Goal: Task Accomplishment & Management: Manage account settings

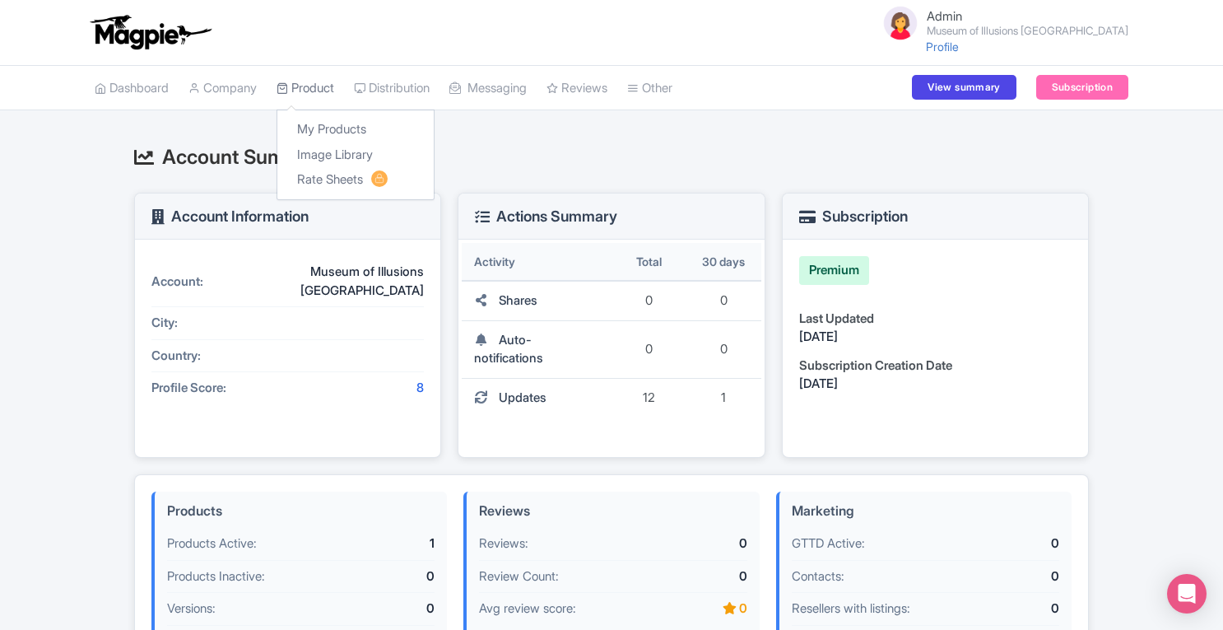
click at [315, 78] on link "Product" at bounding box center [306, 88] width 58 height 45
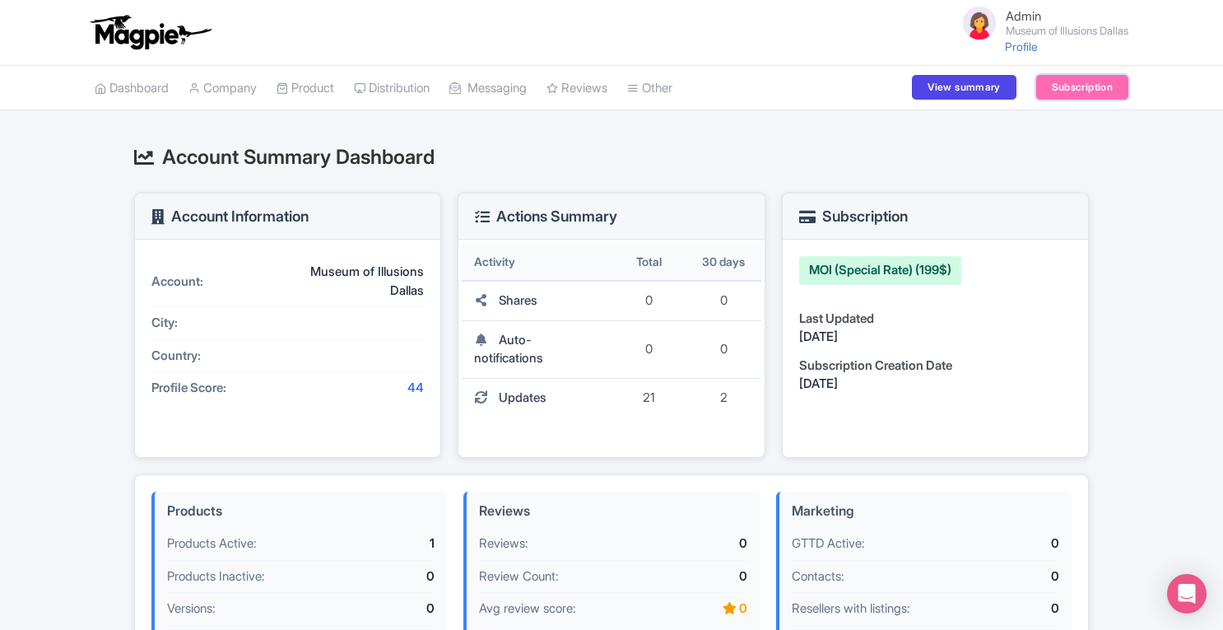
click at [1068, 80] on link "Subscription" at bounding box center [1082, 87] width 92 height 25
click at [1077, 85] on link "Subscription" at bounding box center [1082, 87] width 92 height 25
click at [1109, 88] on link "Subscription" at bounding box center [1082, 87] width 92 height 25
click at [310, 88] on link "Product" at bounding box center [306, 88] width 58 height 45
click at [1064, 89] on link "Subscription" at bounding box center [1082, 87] width 92 height 25
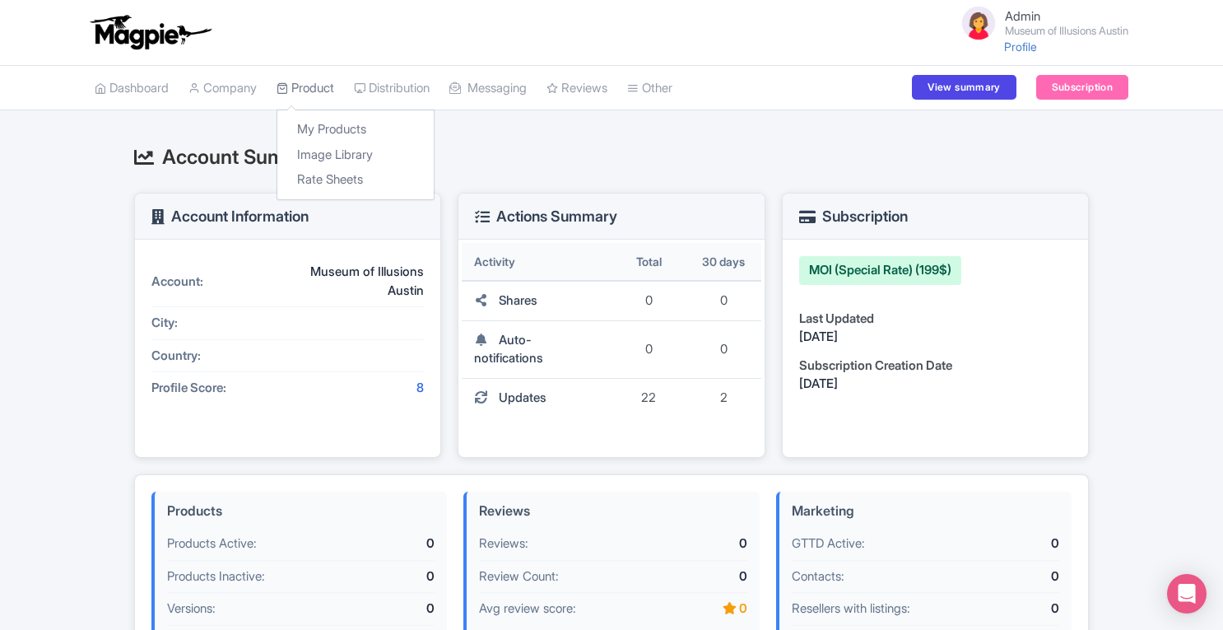
click at [318, 88] on link "Product" at bounding box center [306, 88] width 58 height 45
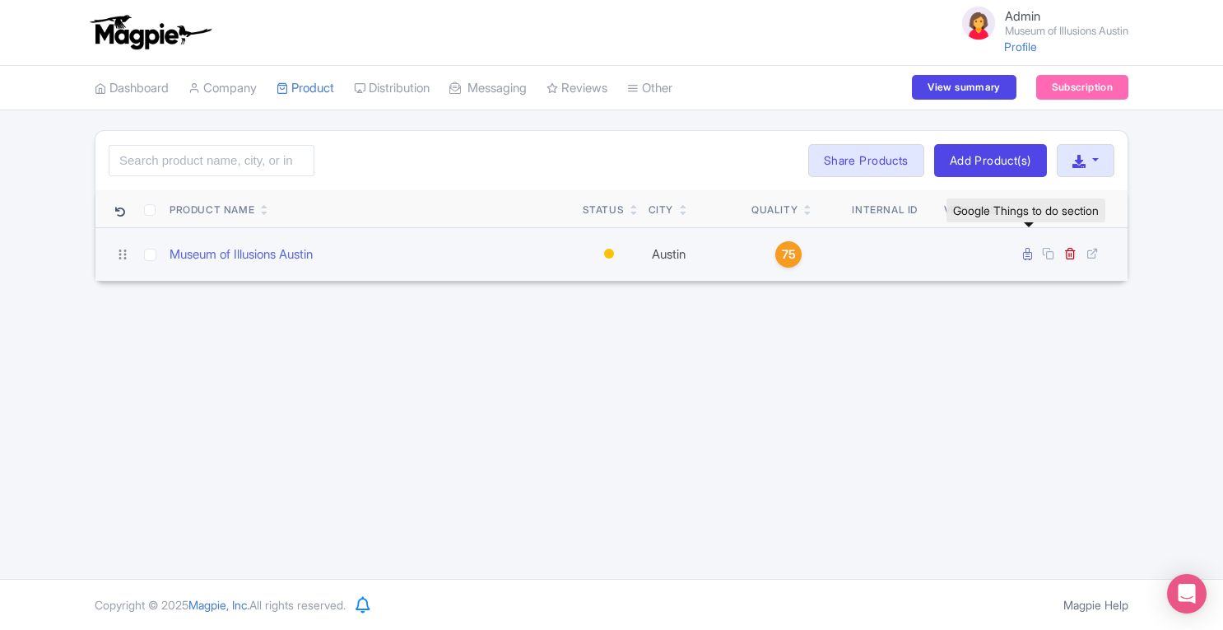
click at [1027, 256] on icon at bounding box center [1027, 254] width 9 height 12
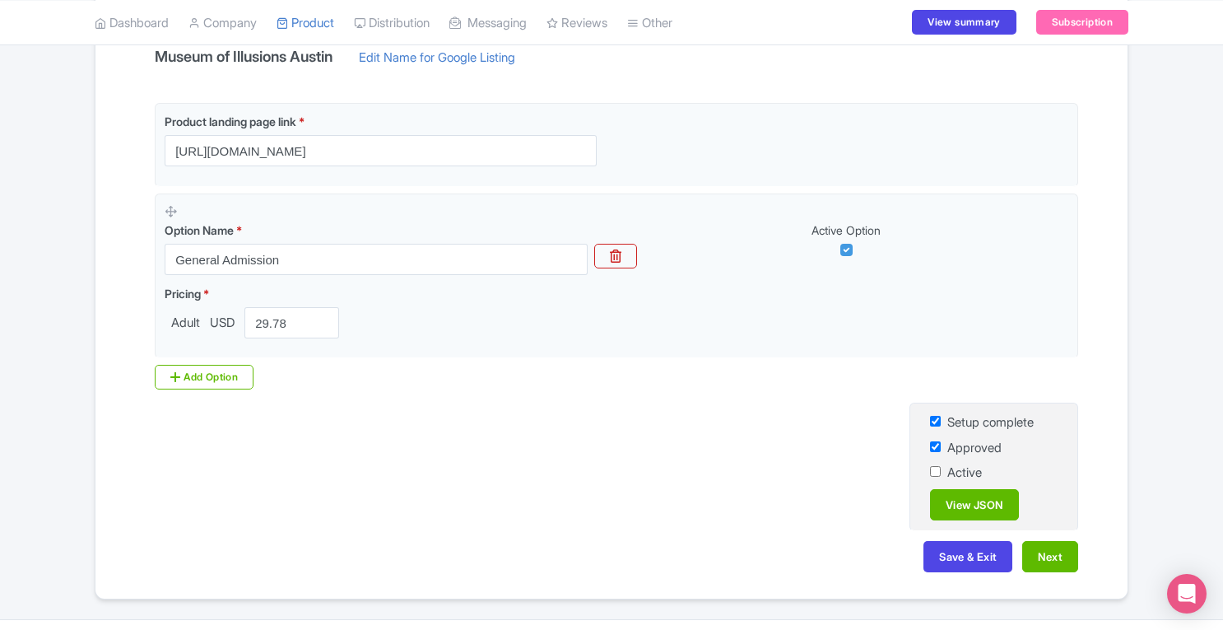
scroll to position [349, 0]
click at [934, 469] on input "checkbox" at bounding box center [935, 469] width 11 height 11
checkbox input "true"
click at [945, 558] on button "Save & Exit" at bounding box center [968, 554] width 89 height 31
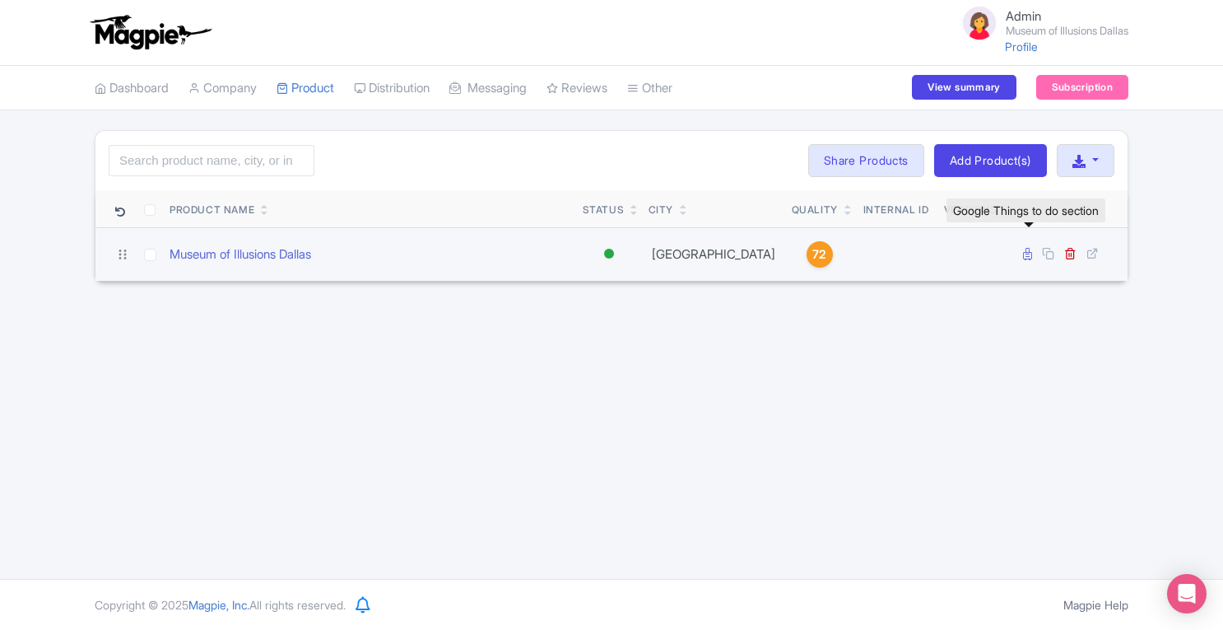
click at [1029, 256] on icon at bounding box center [1027, 254] width 9 height 12
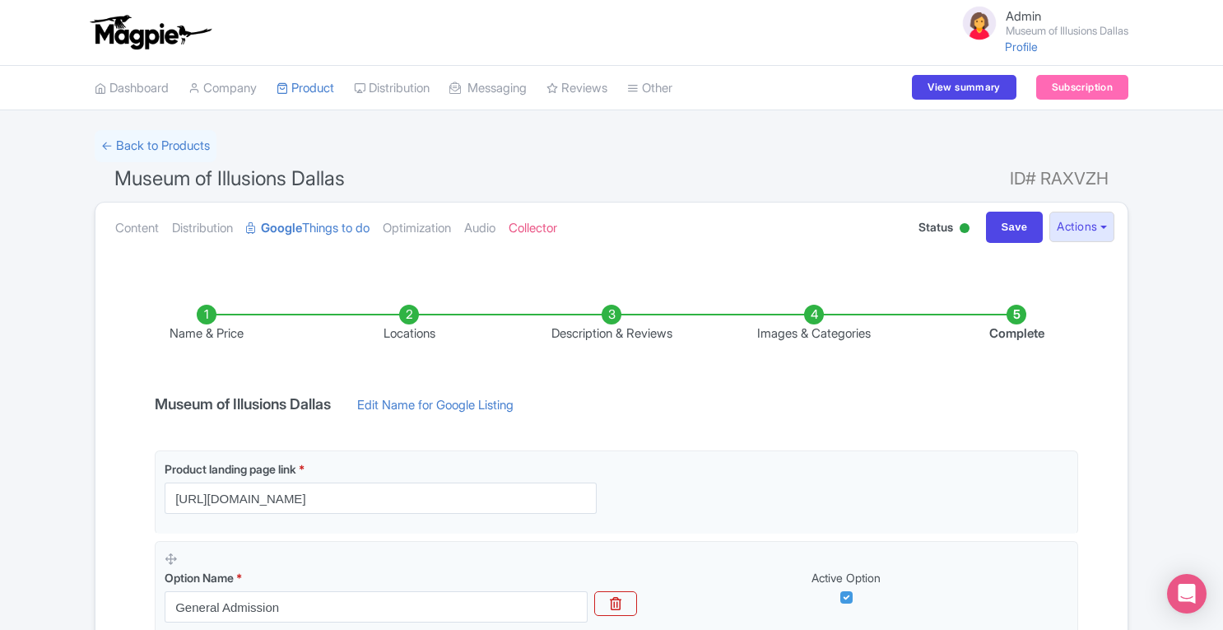
scroll to position [249, 0]
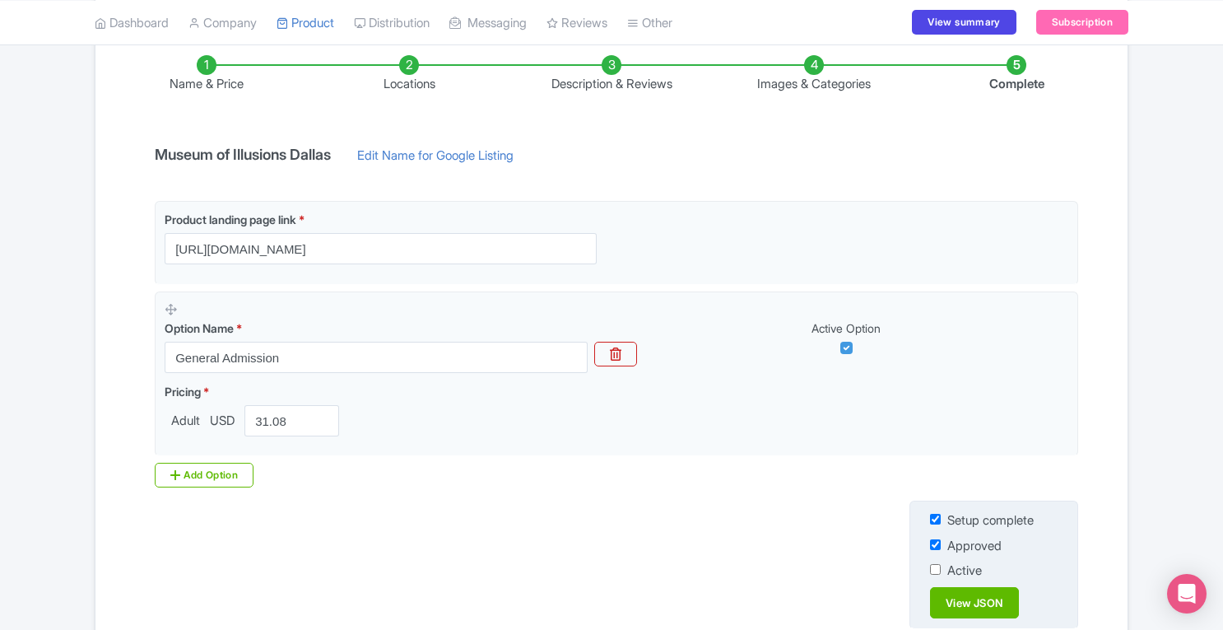
click at [935, 572] on input "checkbox" at bounding box center [935, 569] width 11 height 11
checkbox input "true"
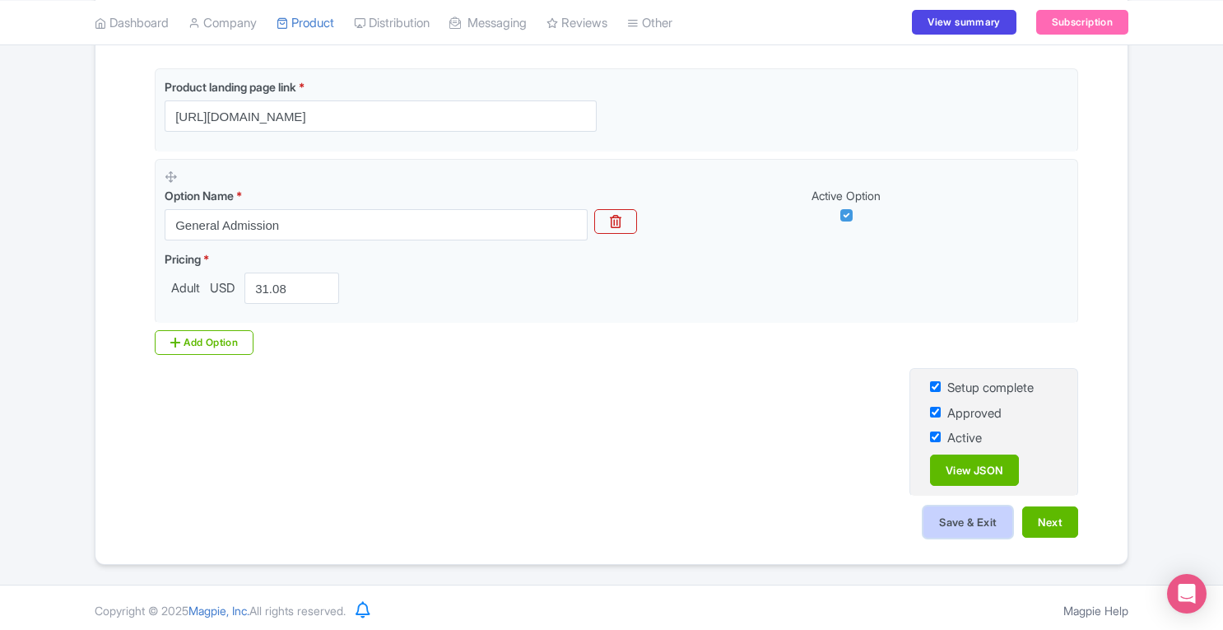
click at [955, 524] on button "Save & Exit" at bounding box center [968, 521] width 89 height 31
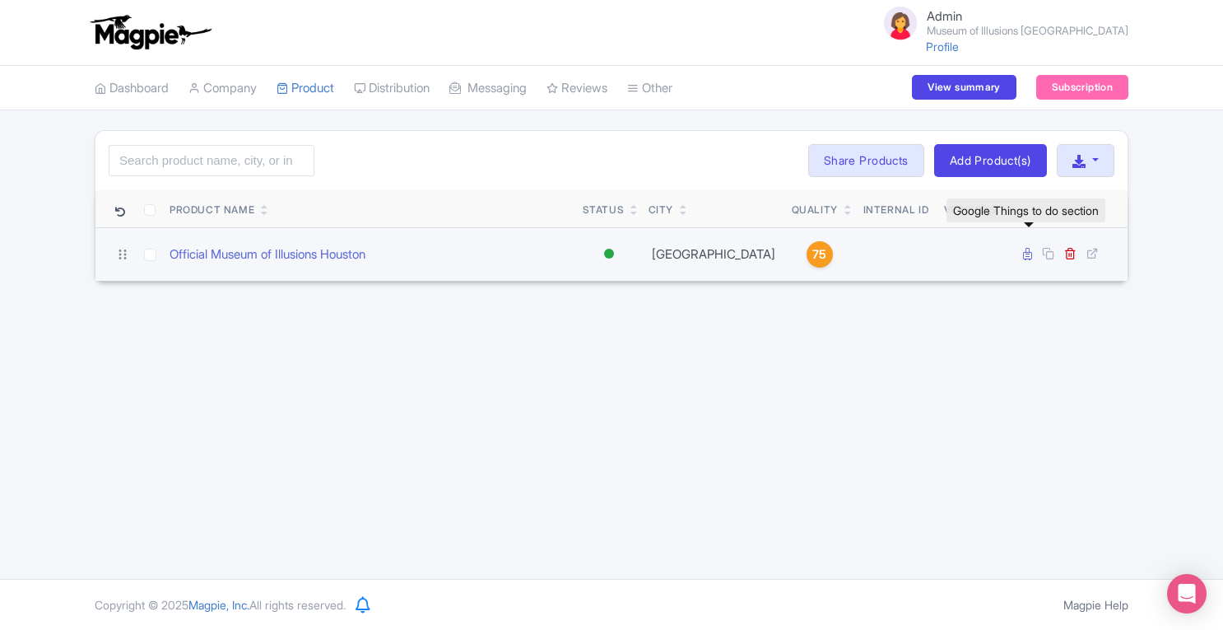
click at [1026, 251] on icon at bounding box center [1027, 254] width 9 height 12
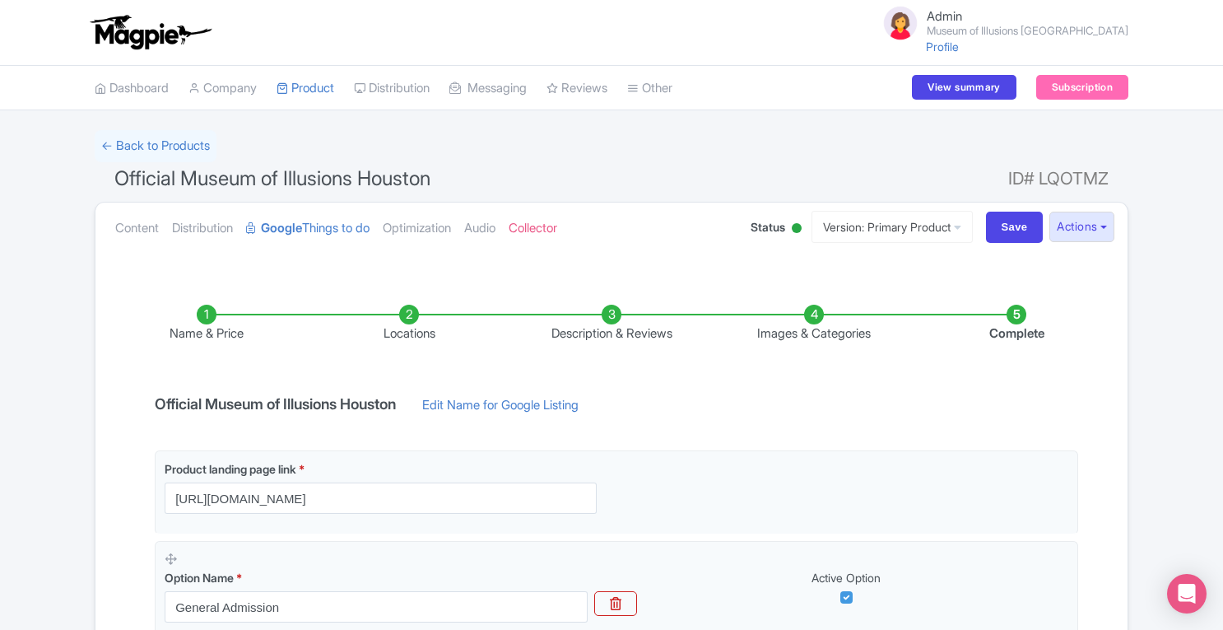
scroll to position [323, 0]
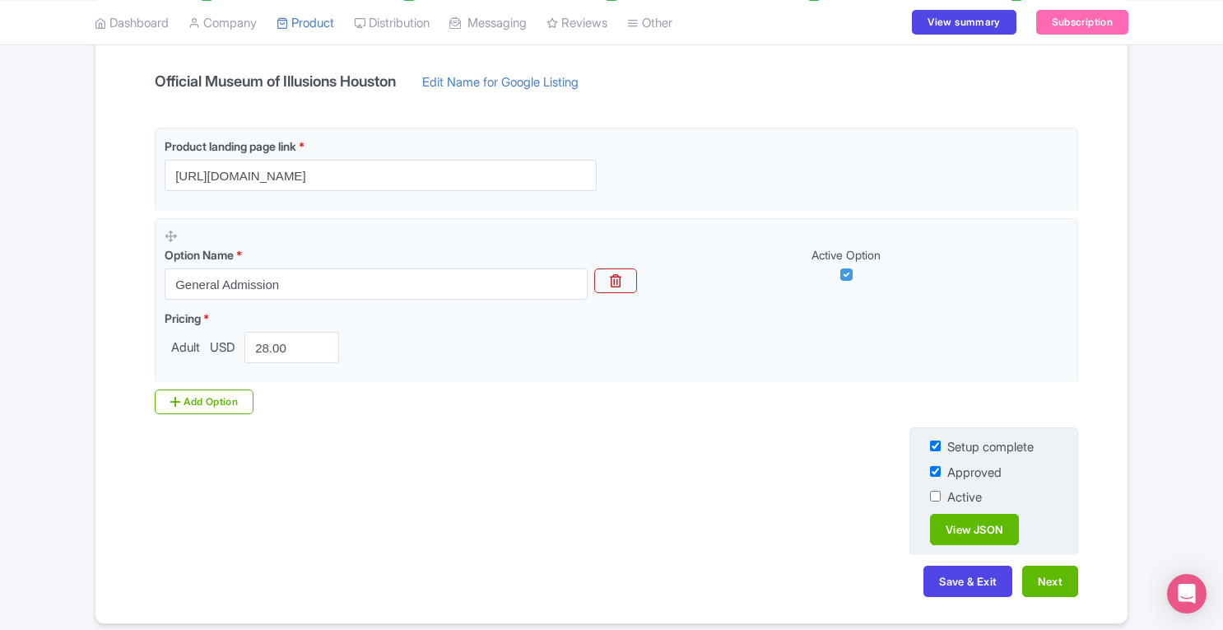
click at [934, 495] on input "checkbox" at bounding box center [935, 496] width 11 height 11
checkbox input "true"
click at [934, 579] on button "Save & Exit" at bounding box center [968, 581] width 89 height 31
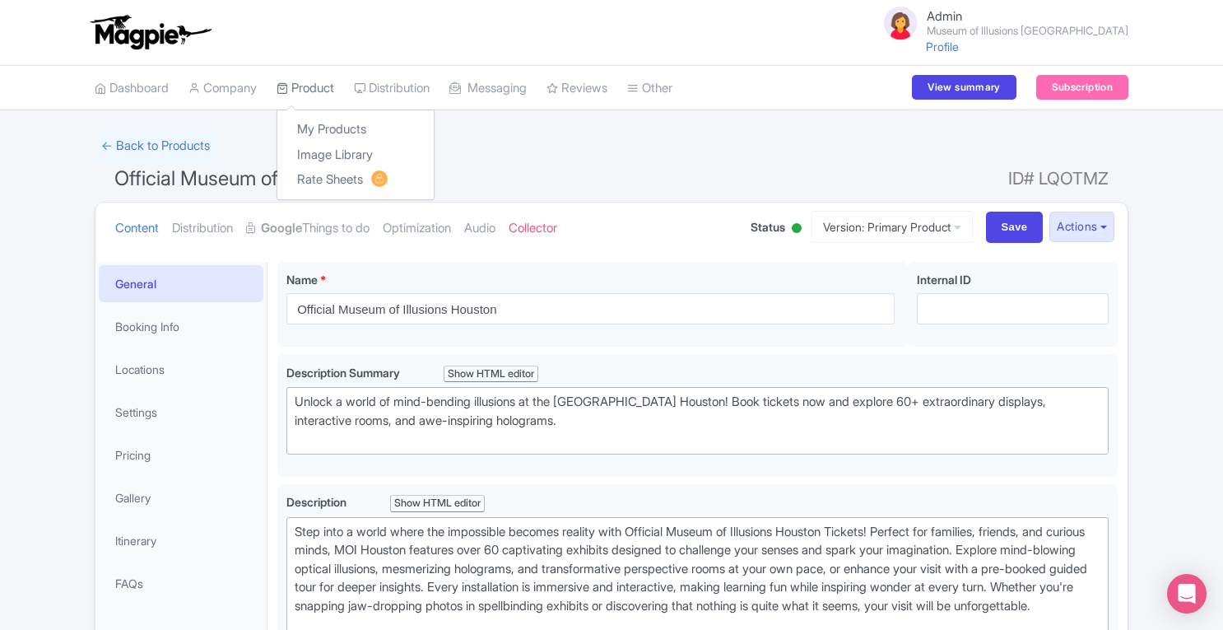
click at [327, 80] on link "Product" at bounding box center [306, 88] width 58 height 45
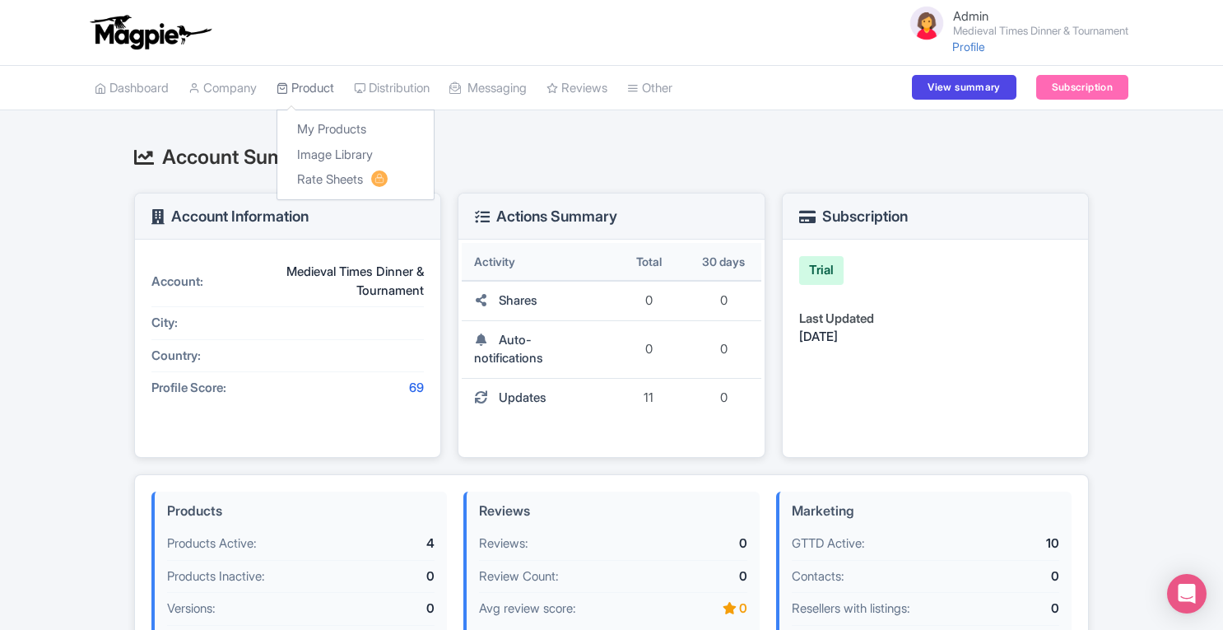
click at [313, 86] on link "Product" at bounding box center [306, 88] width 58 height 45
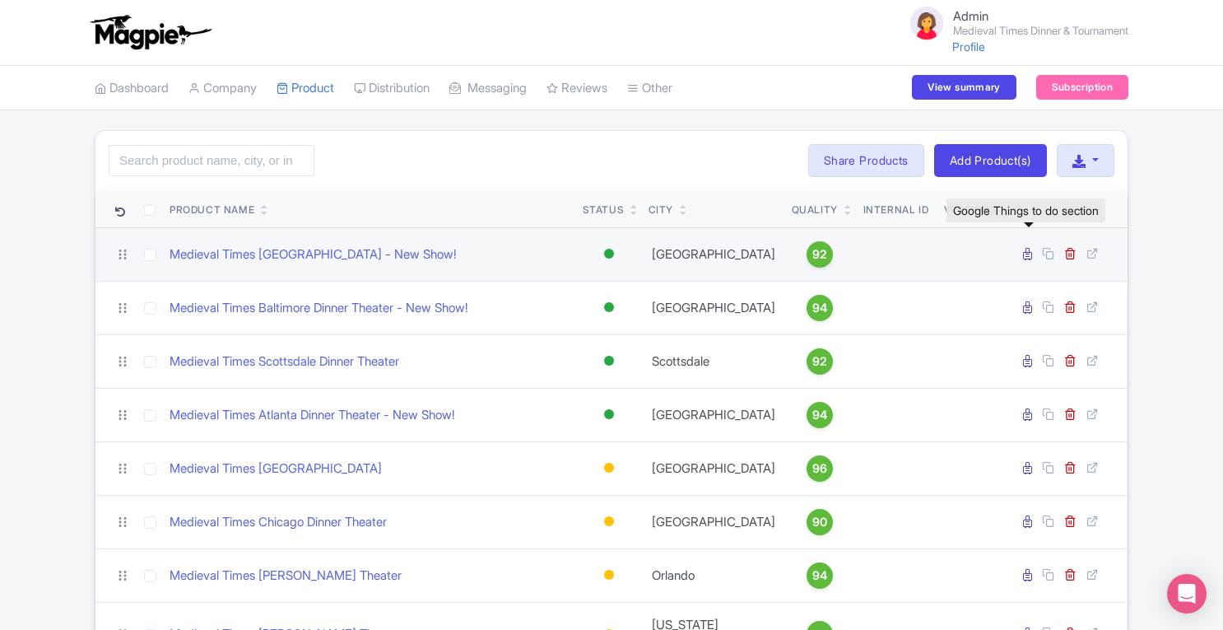
click at [1032, 251] on icon at bounding box center [1027, 254] width 9 height 12
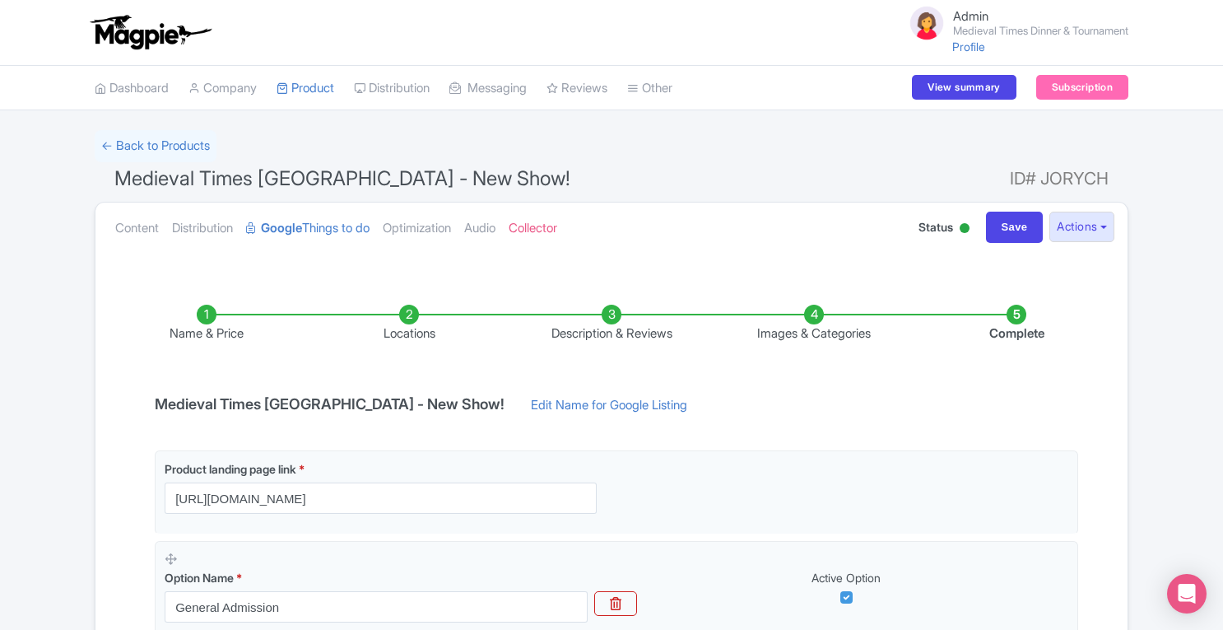
click at [407, 314] on li "Locations" at bounding box center [409, 324] width 203 height 39
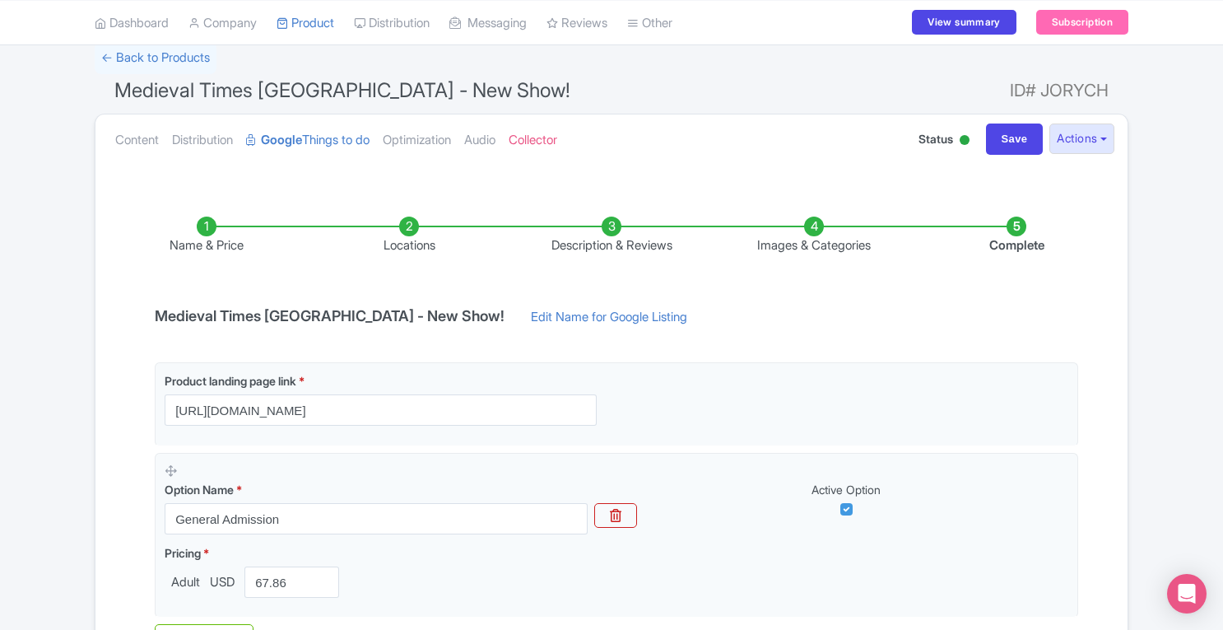
click at [409, 228] on li "Locations" at bounding box center [409, 236] width 203 height 39
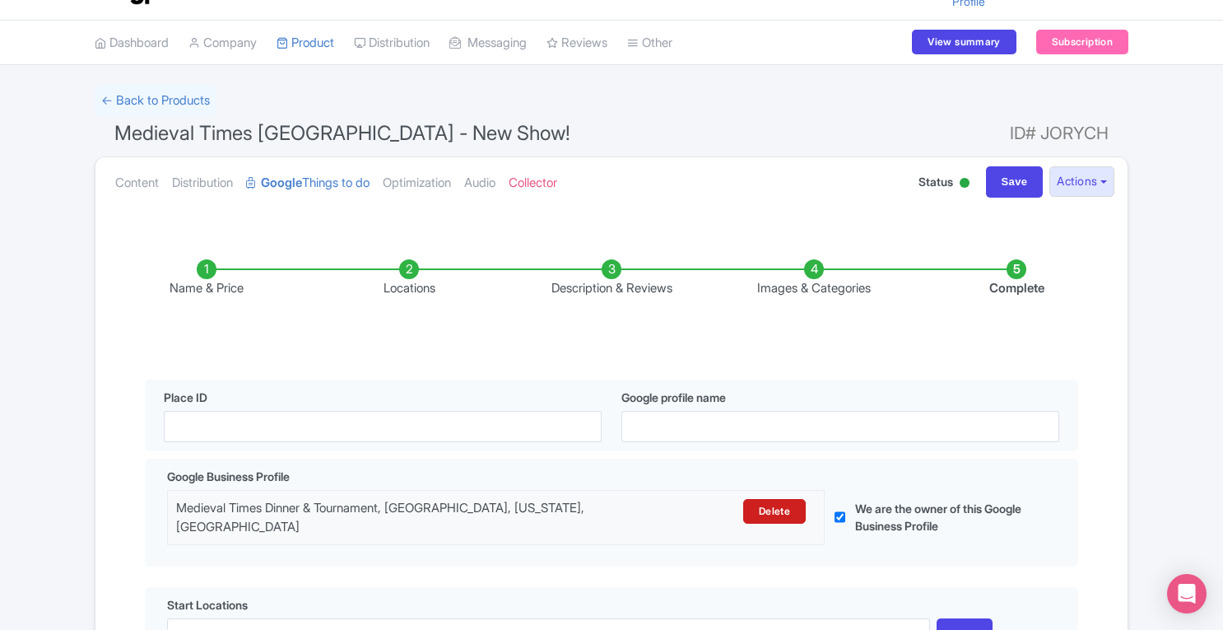
scroll to position [40, 0]
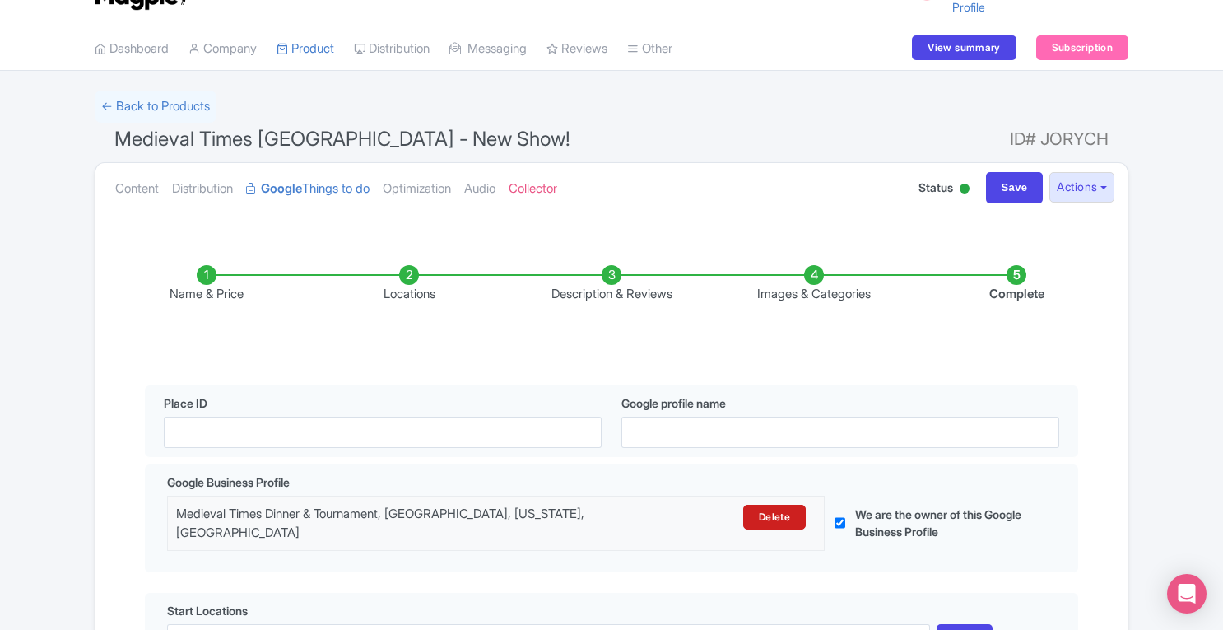
click at [414, 280] on li "Locations" at bounding box center [409, 284] width 203 height 39
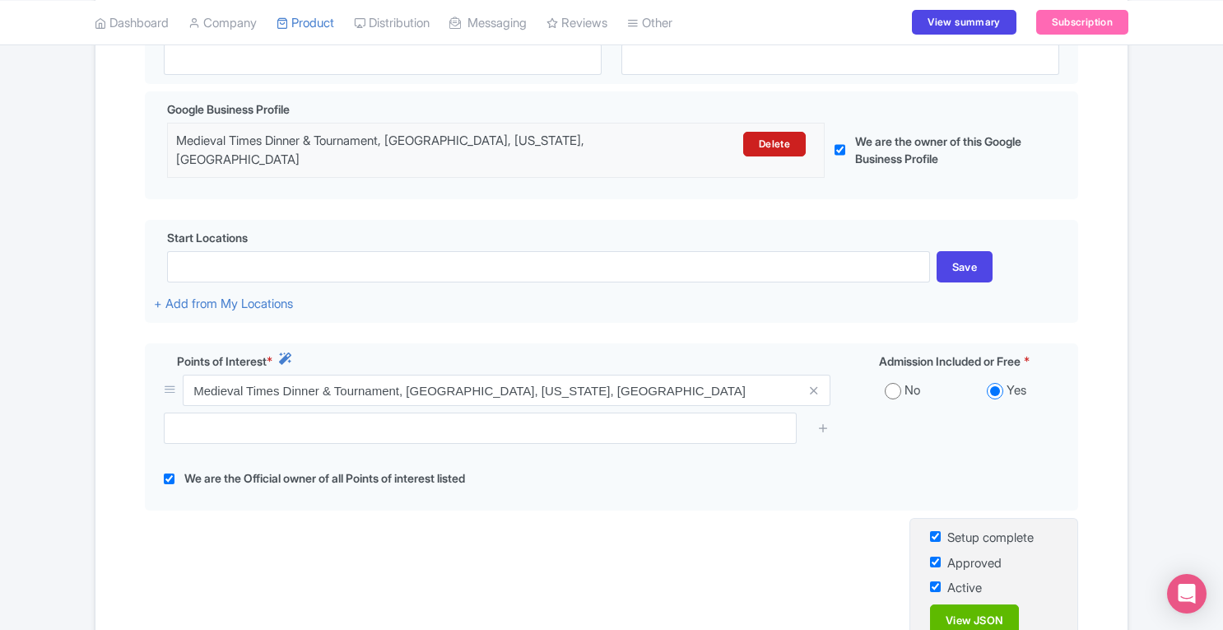
scroll to position [410, 0]
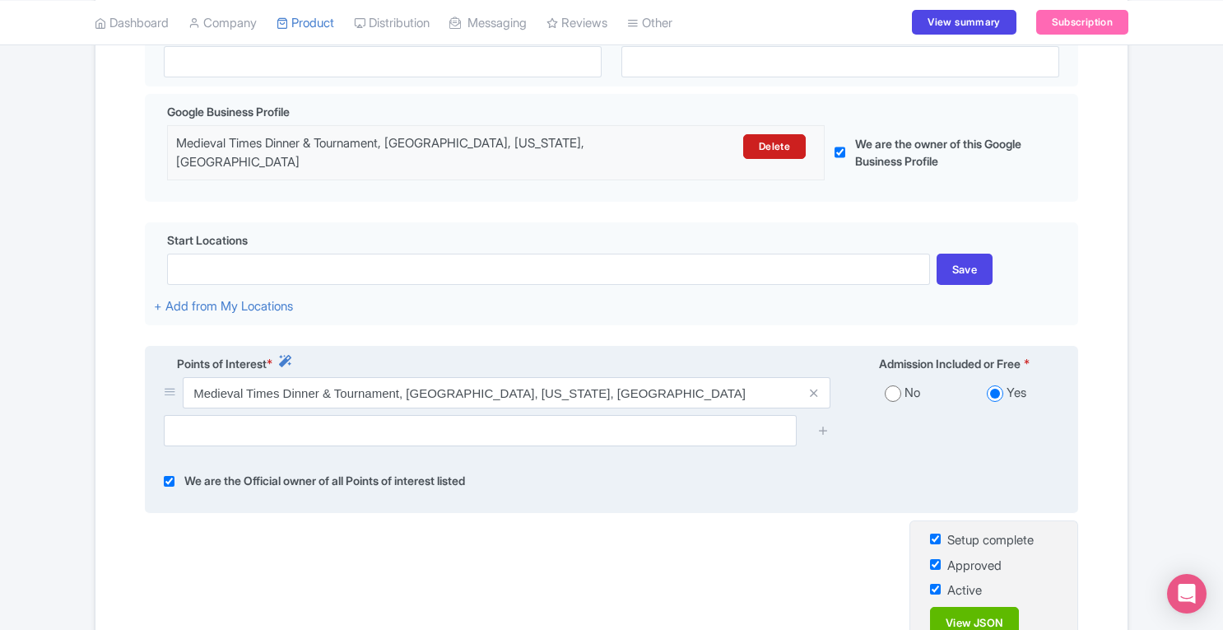
click at [167, 482] on input "checkbox" at bounding box center [169, 481] width 11 height 19
checkbox input "false"
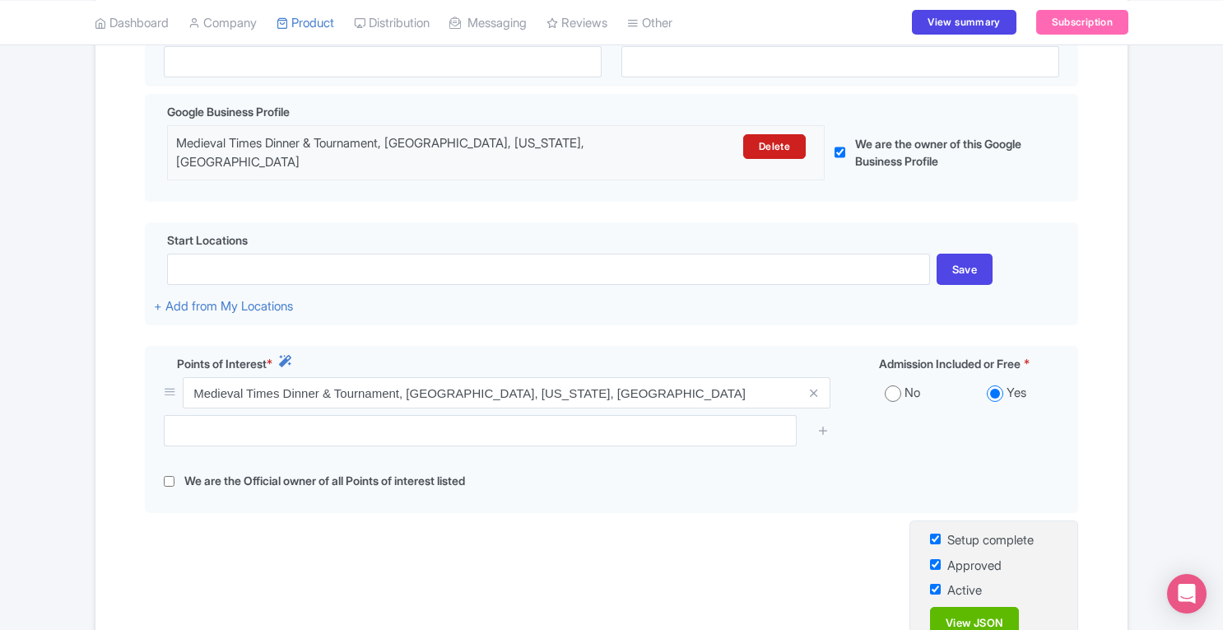
scroll to position [578, 0]
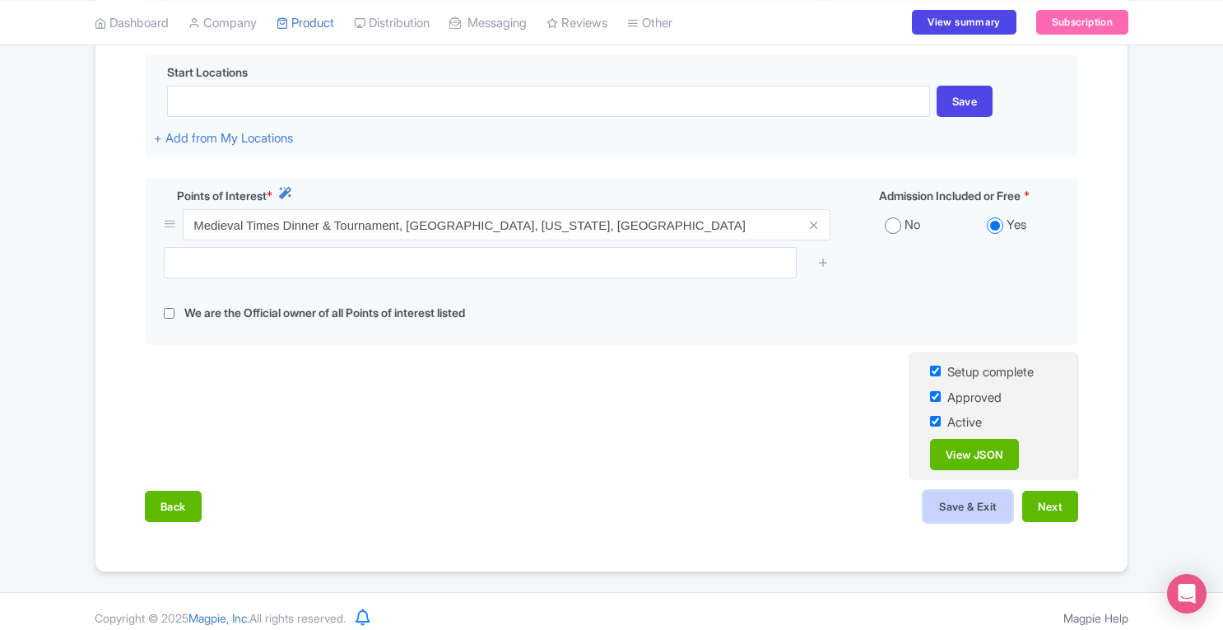
click at [973, 514] on button "Save & Exit" at bounding box center [968, 506] width 89 height 31
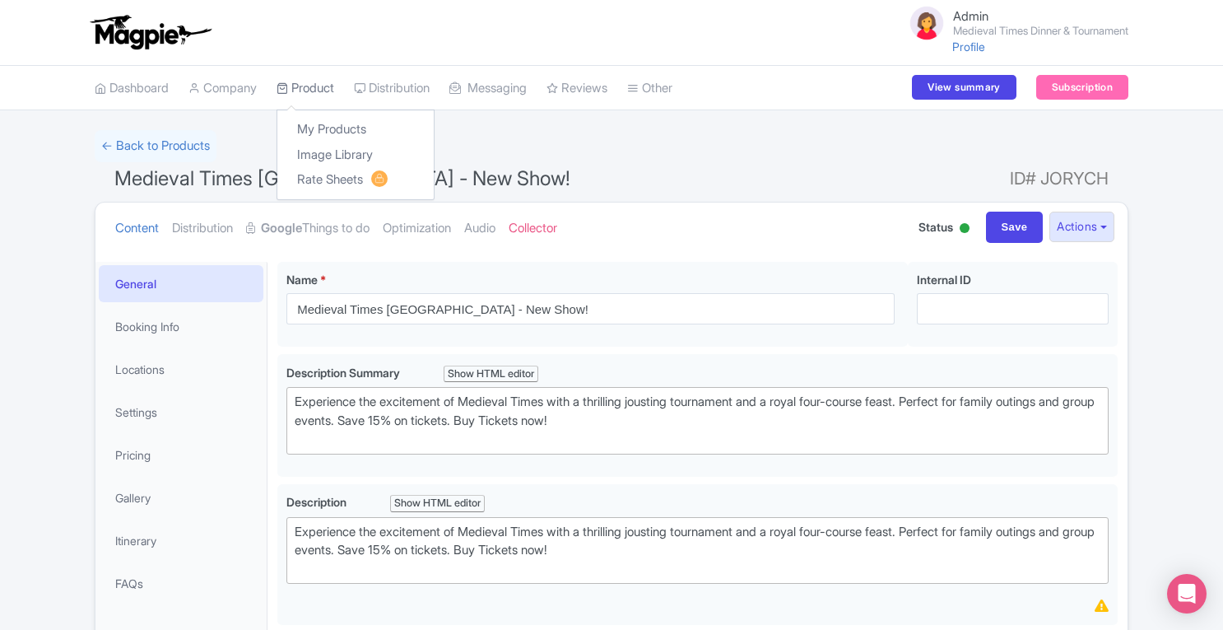
click at [308, 73] on link "Product" at bounding box center [306, 88] width 58 height 45
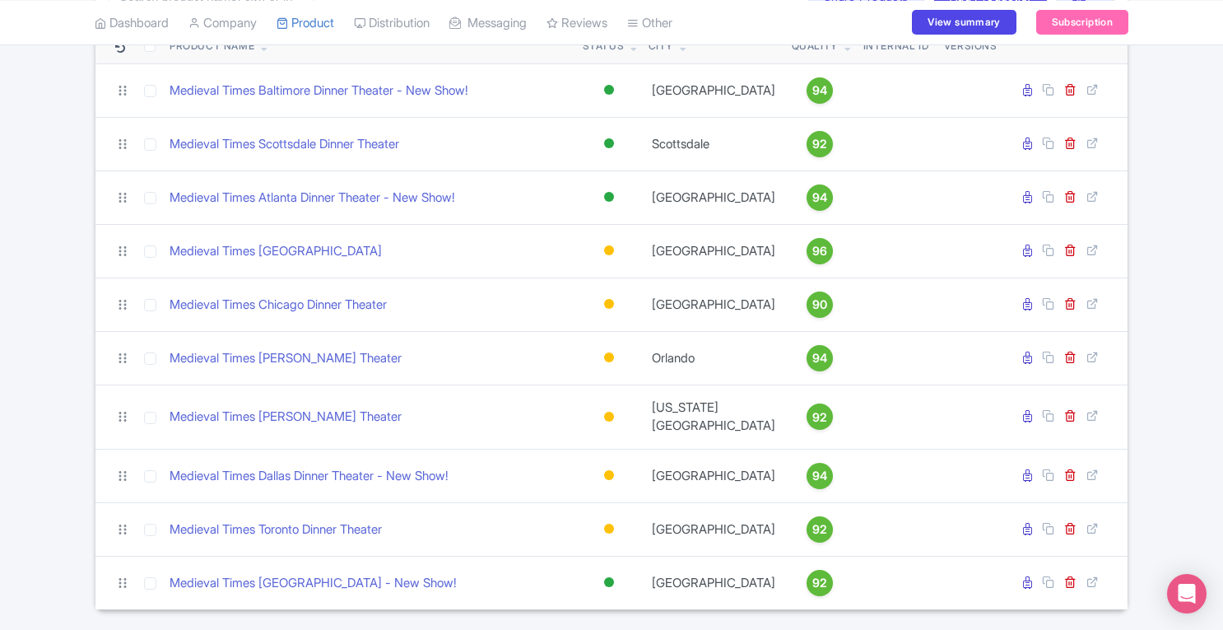
scroll to position [168, 0]
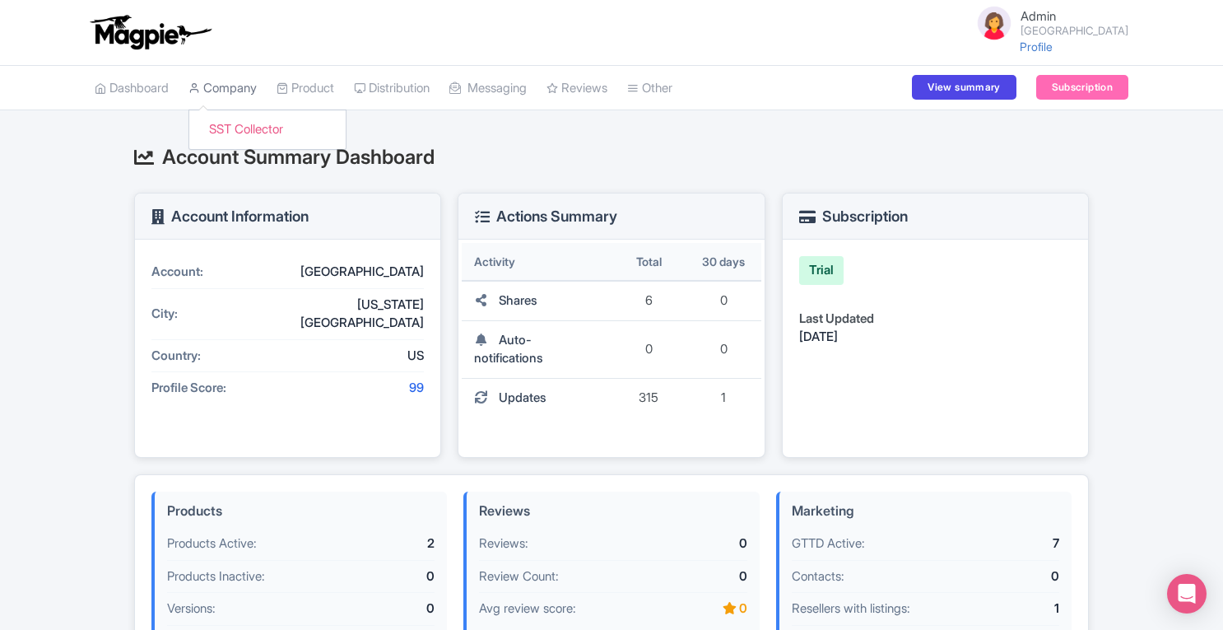
click at [240, 88] on link "Company" at bounding box center [223, 88] width 68 height 45
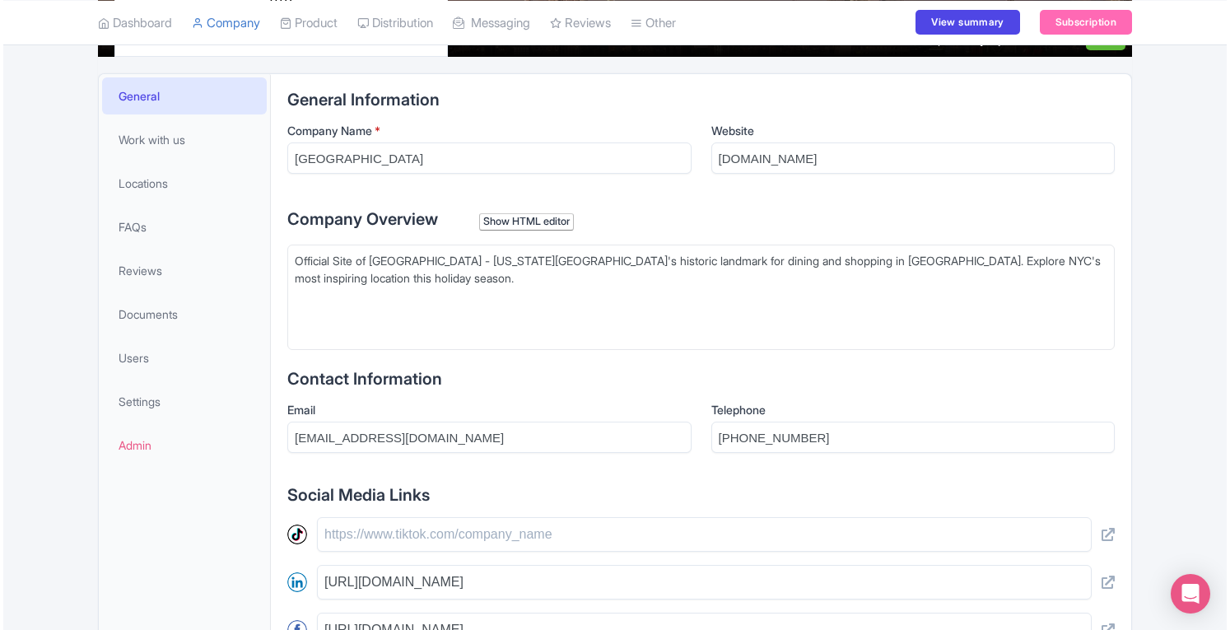
scroll to position [286, 0]
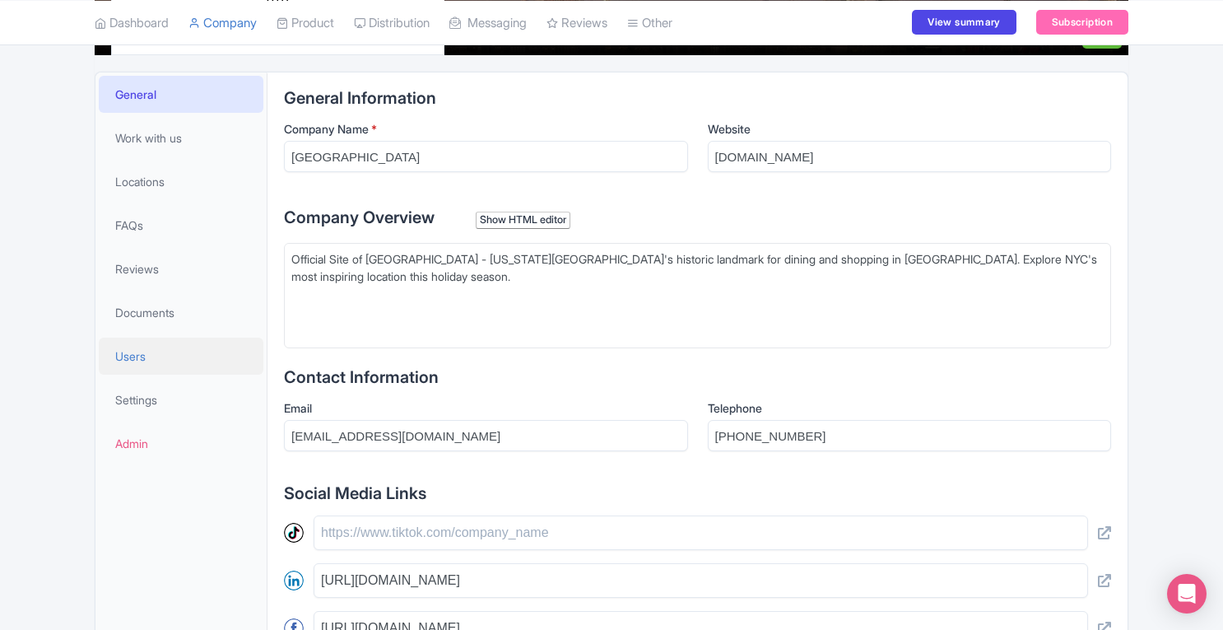
click at [138, 343] on link "Users" at bounding box center [181, 356] width 165 height 37
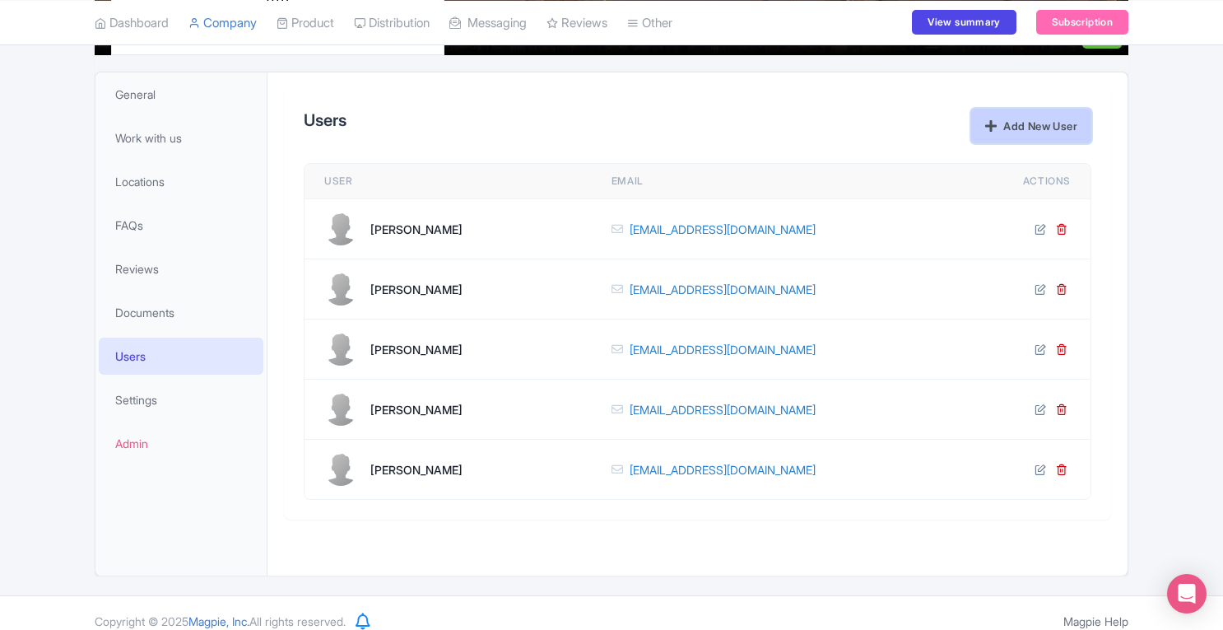
click at [1018, 131] on link "Add New User" at bounding box center [1031, 126] width 120 height 35
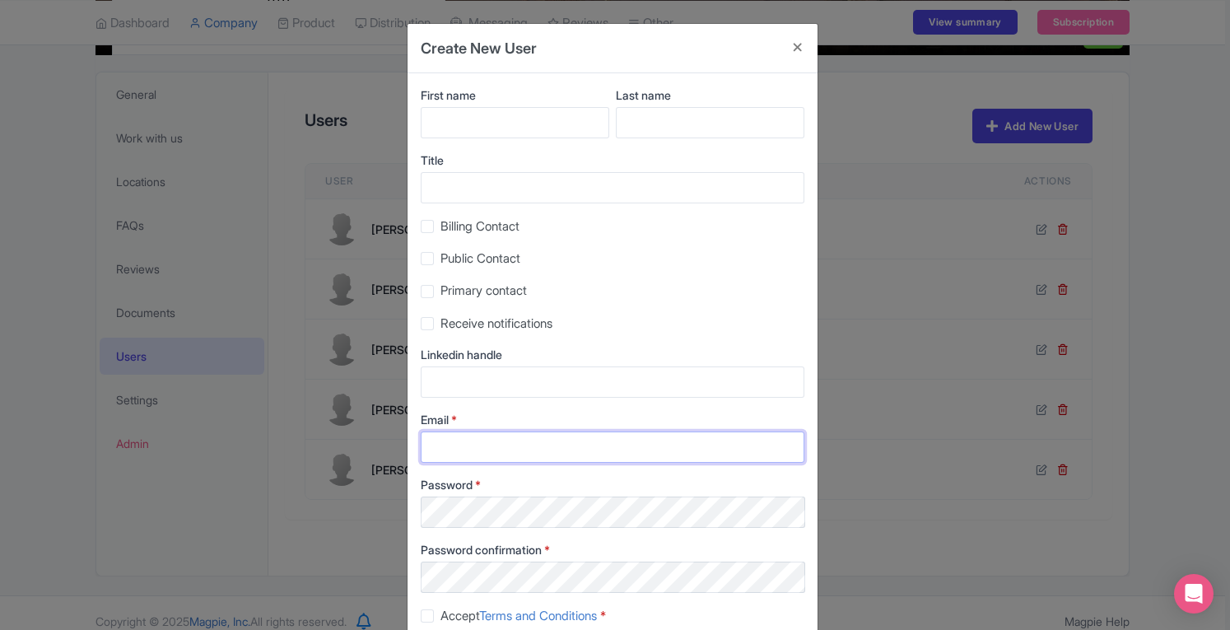
click at [552, 442] on input "Email *" at bounding box center [613, 446] width 384 height 31
paste input "ahanle@tishmanspeyer.com"
type input "ahanle@tishmanspeyer.com"
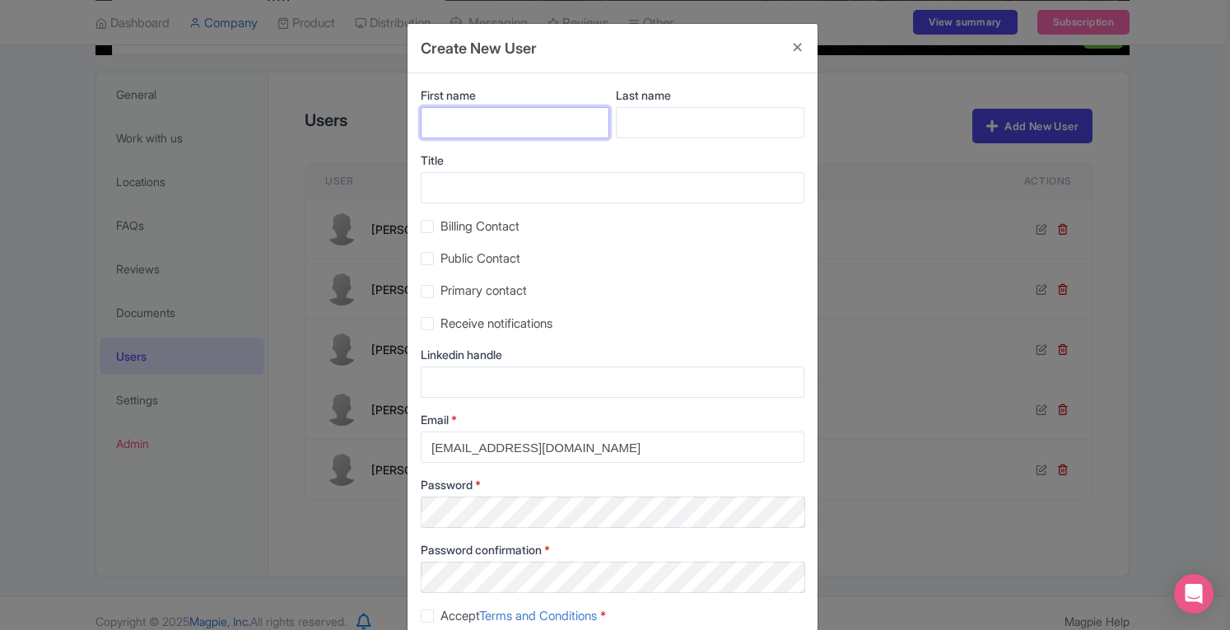
click at [487, 133] on input "First name" at bounding box center [515, 122] width 189 height 31
type input "Alison"
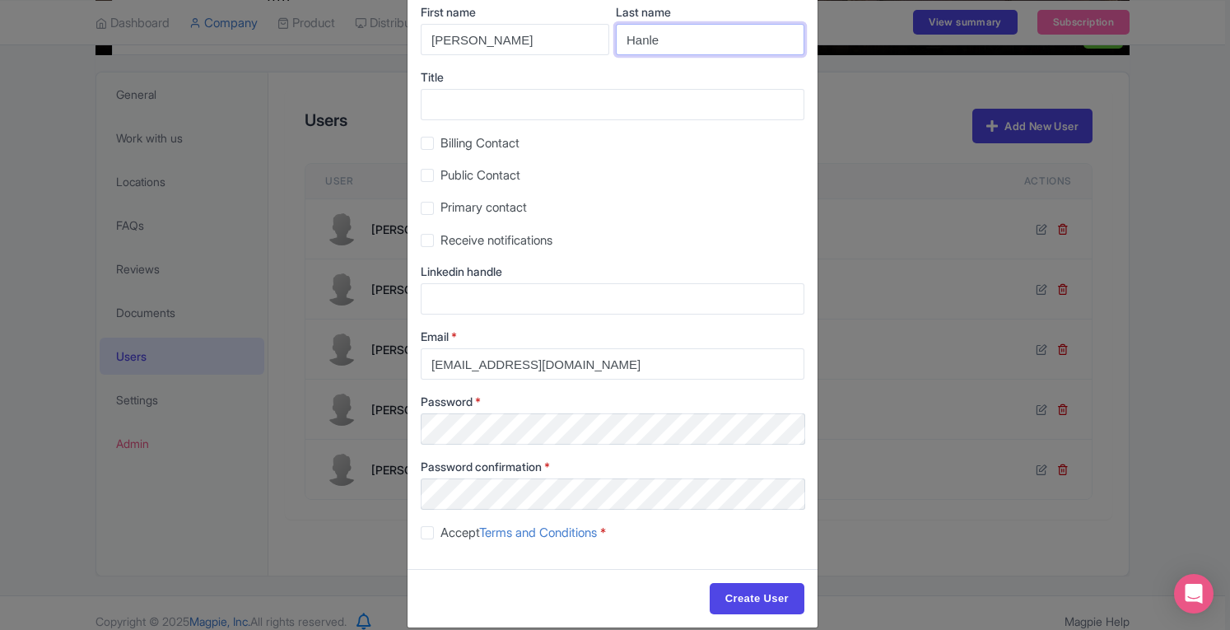
scroll to position [81, 0]
type input "Hanle"
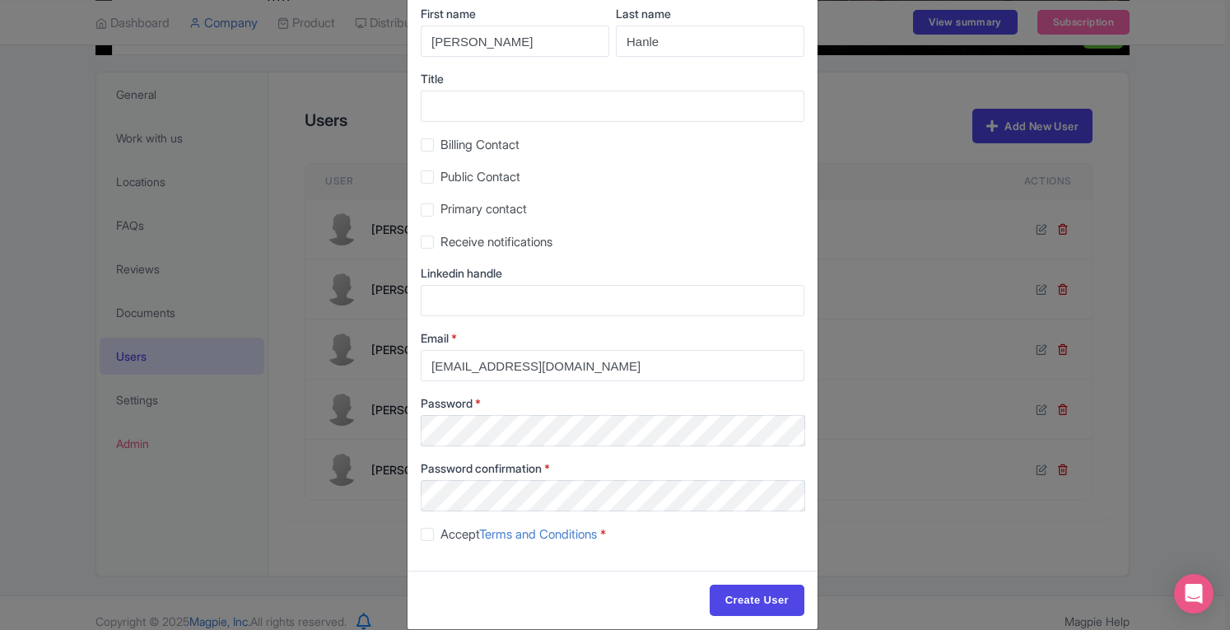
click at [440, 536] on label "Accept Terms and Conditions *" at bounding box center [522, 534] width 165 height 19
click at [440, 535] on input "Accept Terms and Conditions *" at bounding box center [445, 529] width 11 height 11
checkbox input "true"
click at [431, 368] on input "ahanle@tishmanspeyer.com" at bounding box center [613, 365] width 384 height 31
drag, startPoint x: 431, startPoint y: 368, endPoint x: 608, endPoint y: 368, distance: 177.0
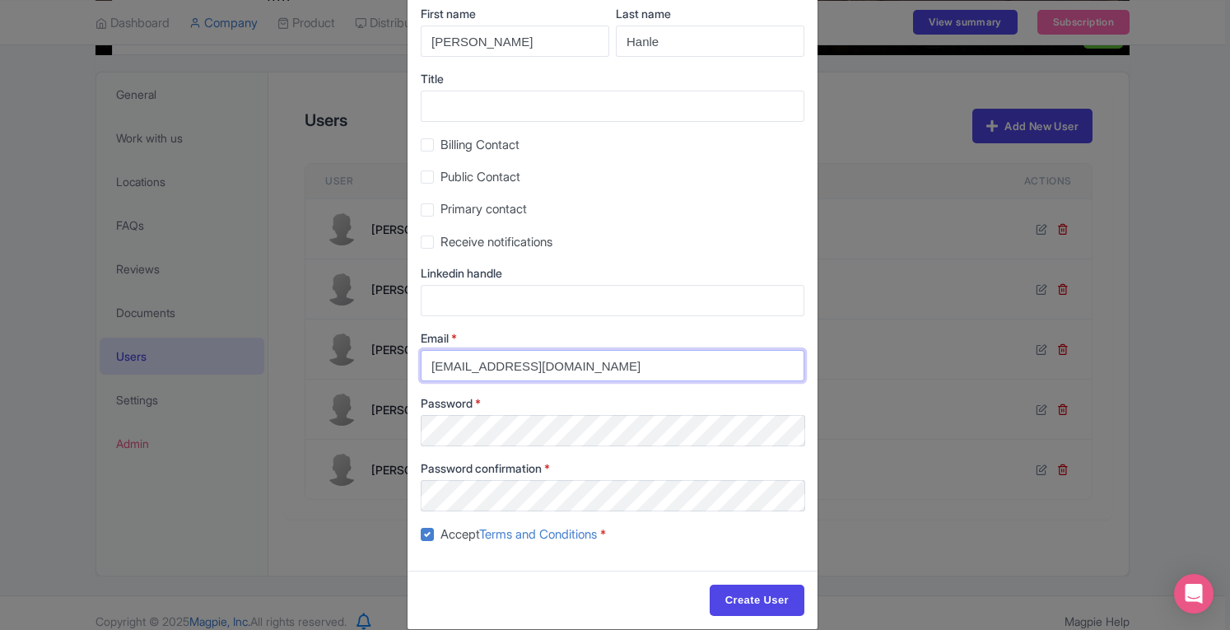
click at [608, 368] on input "ahanle@tishmanspeyer.com" at bounding box center [613, 365] width 384 height 31
click at [740, 594] on input "Create User" at bounding box center [757, 599] width 95 height 31
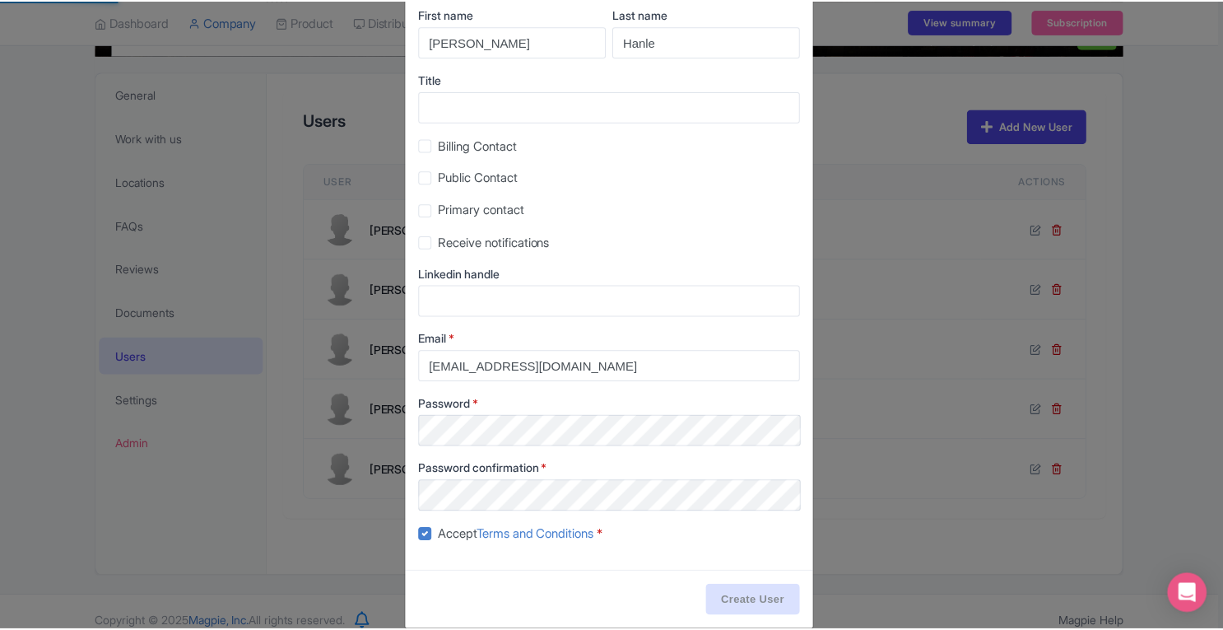
scroll to position [298, 0]
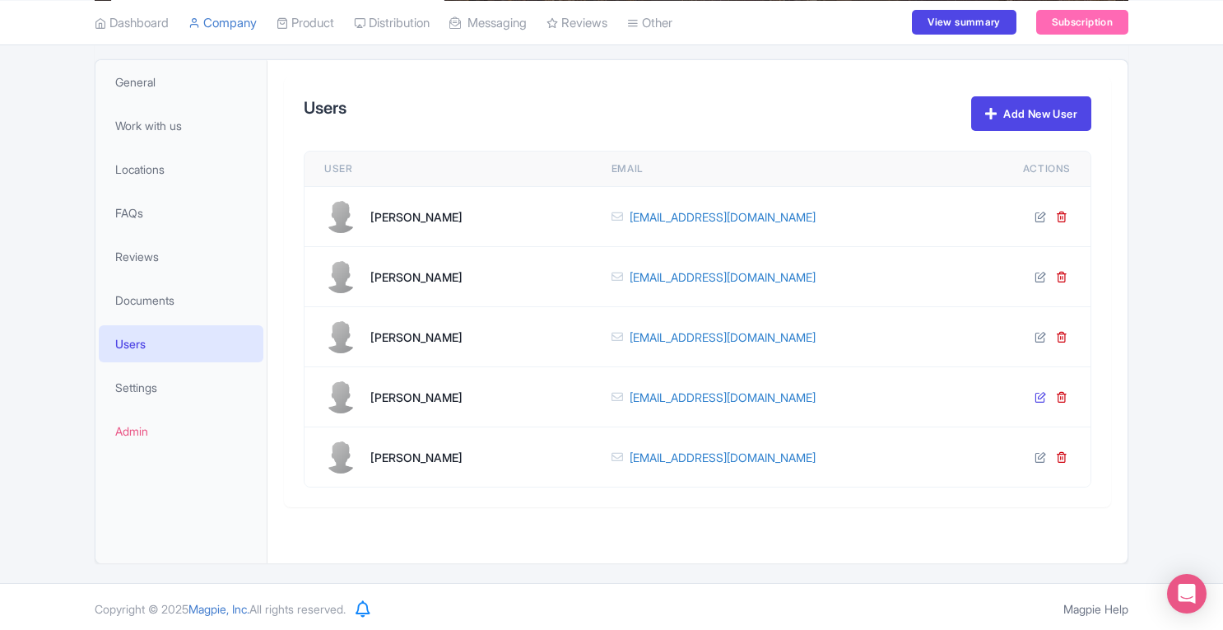
click at [1041, 396] on icon at bounding box center [1041, 397] width 12 height 12
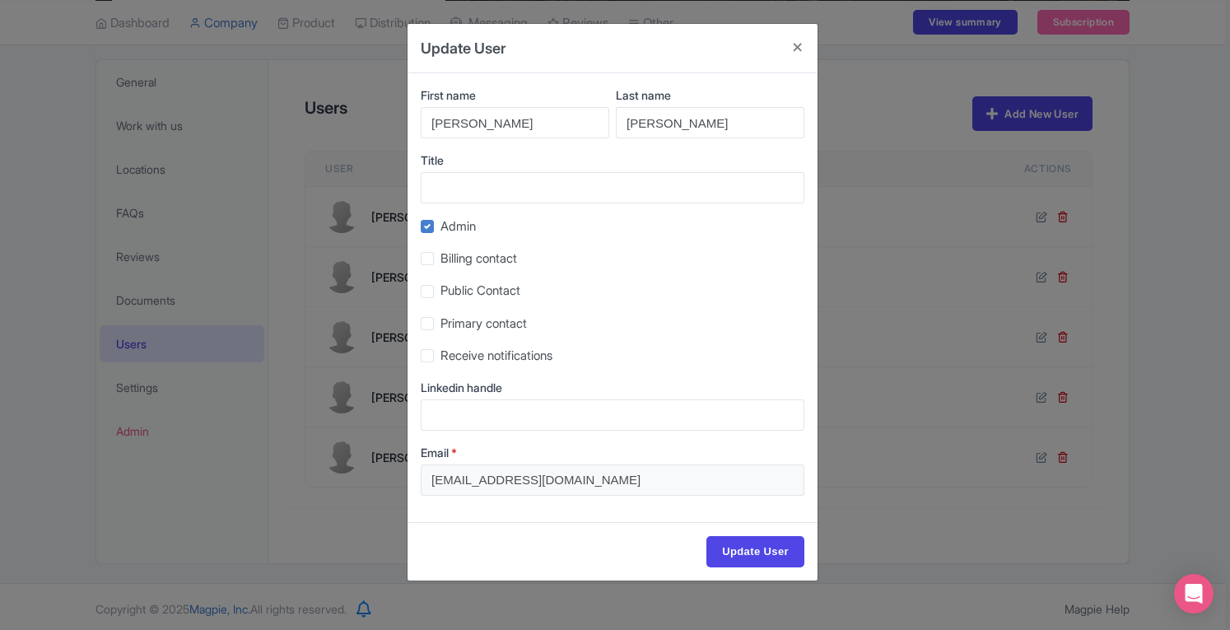
click at [1141, 272] on div "Update User First name Ryan Last name Schwartz Title Admin Billing contact Publ…" at bounding box center [615, 315] width 1230 height 630
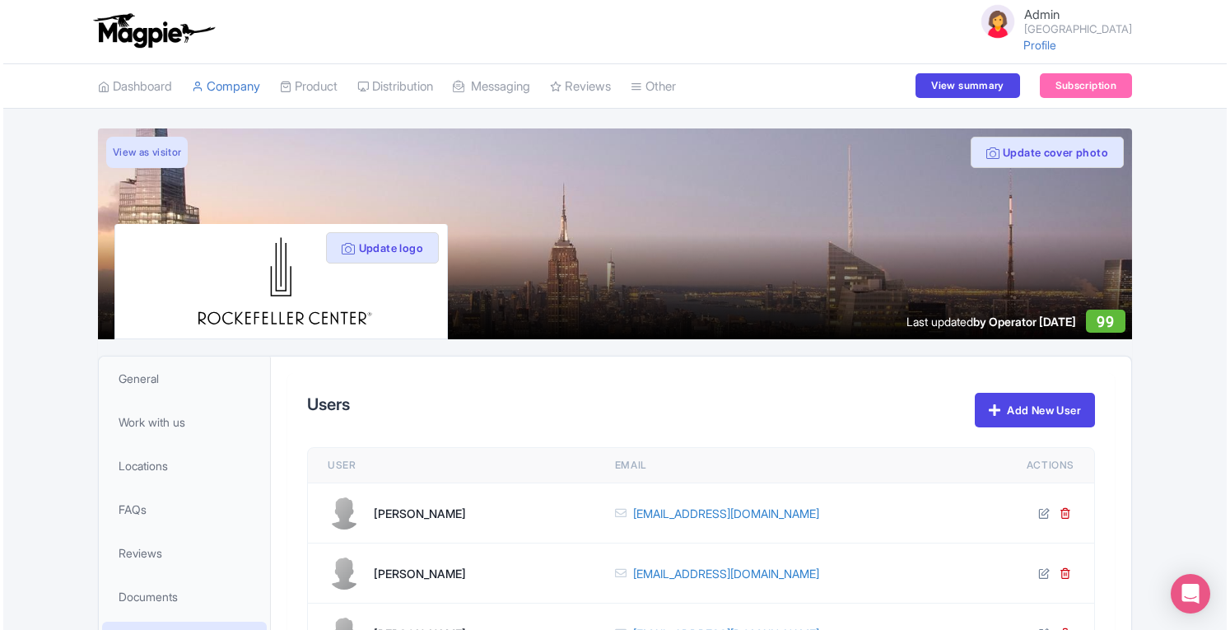
scroll to position [0, 0]
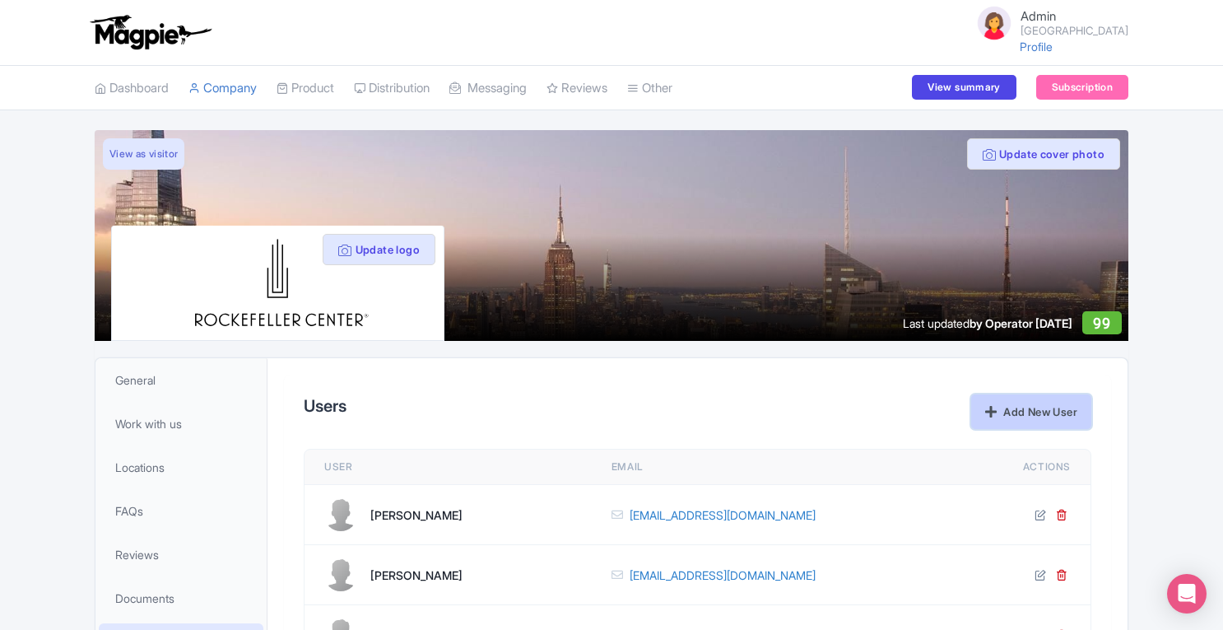
click at [1020, 408] on link "Add New User" at bounding box center [1031, 411] width 120 height 35
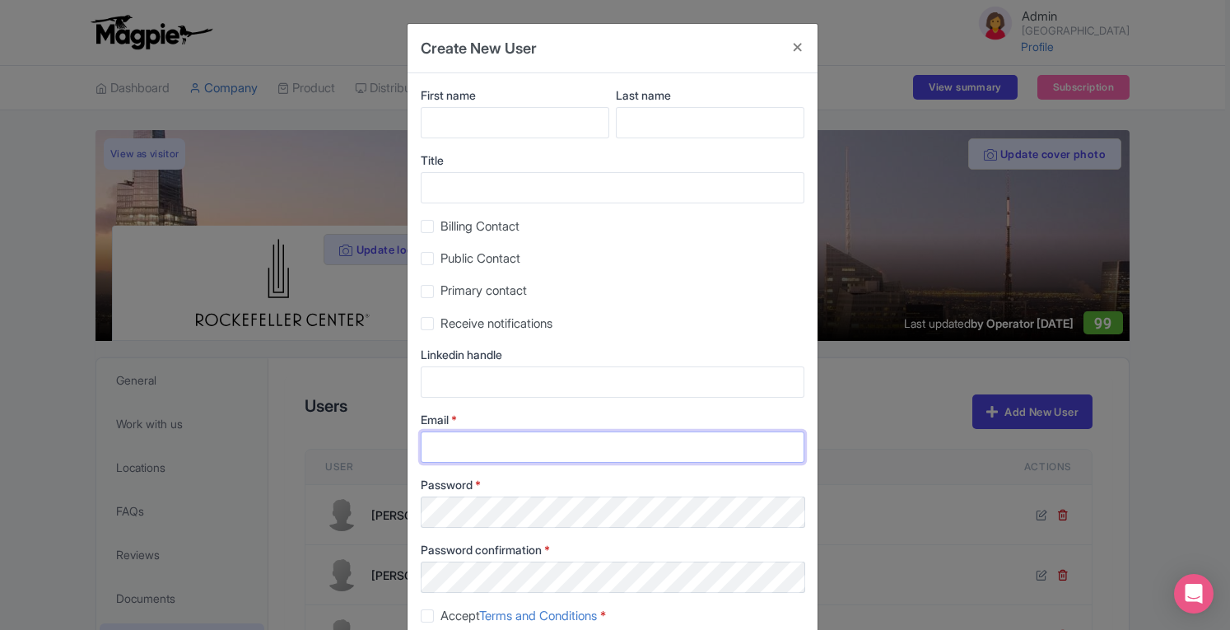
click at [466, 459] on input "Email *" at bounding box center [613, 446] width 384 height 31
paste input "shoogerwerf@contractors.tishmanspeyer.com"
type input "shoogerwerf@contractors.tishmanspeyer.com"
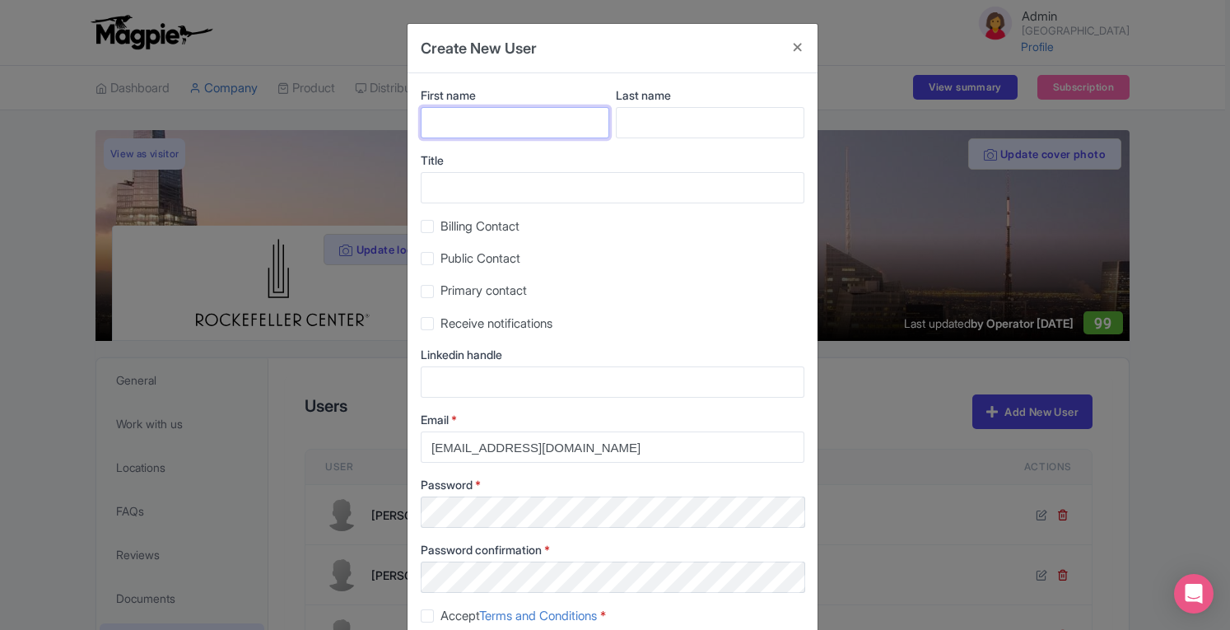
click at [467, 124] on input "First name" at bounding box center [515, 122] width 189 height 31
type input "Sarah"
type input "Woogerwerf"
click at [440, 620] on label "Accept Terms and Conditions *" at bounding box center [522, 616] width 165 height 19
click at [440, 617] on input "Accept Terms and Conditions *" at bounding box center [445, 611] width 11 height 11
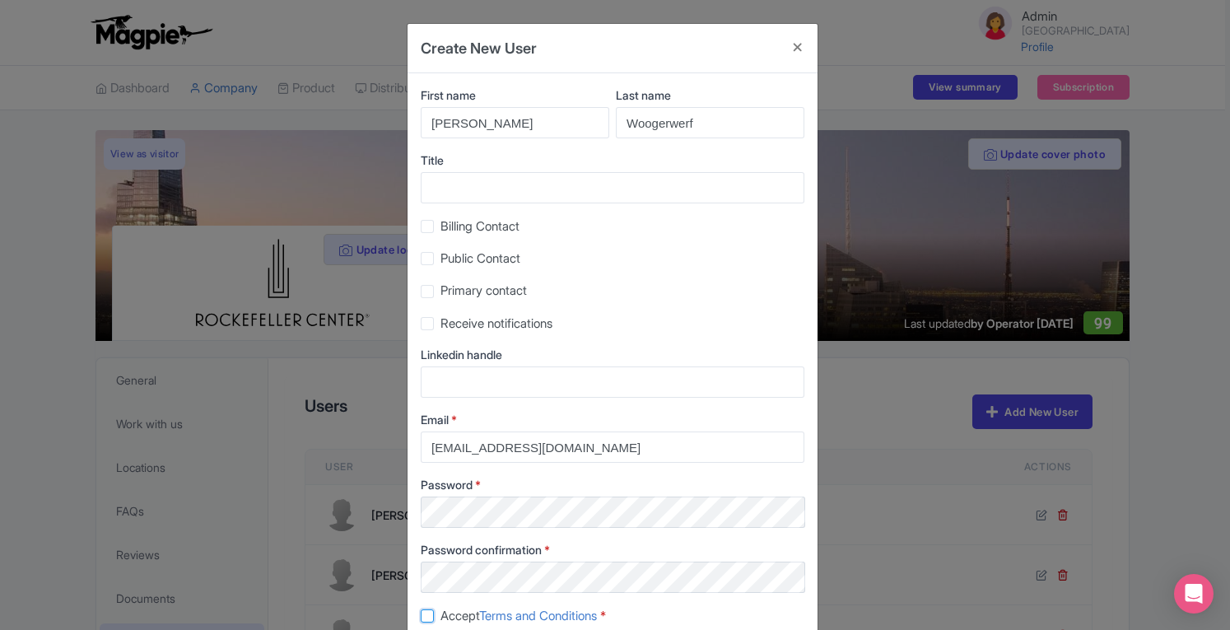
checkbox input "true"
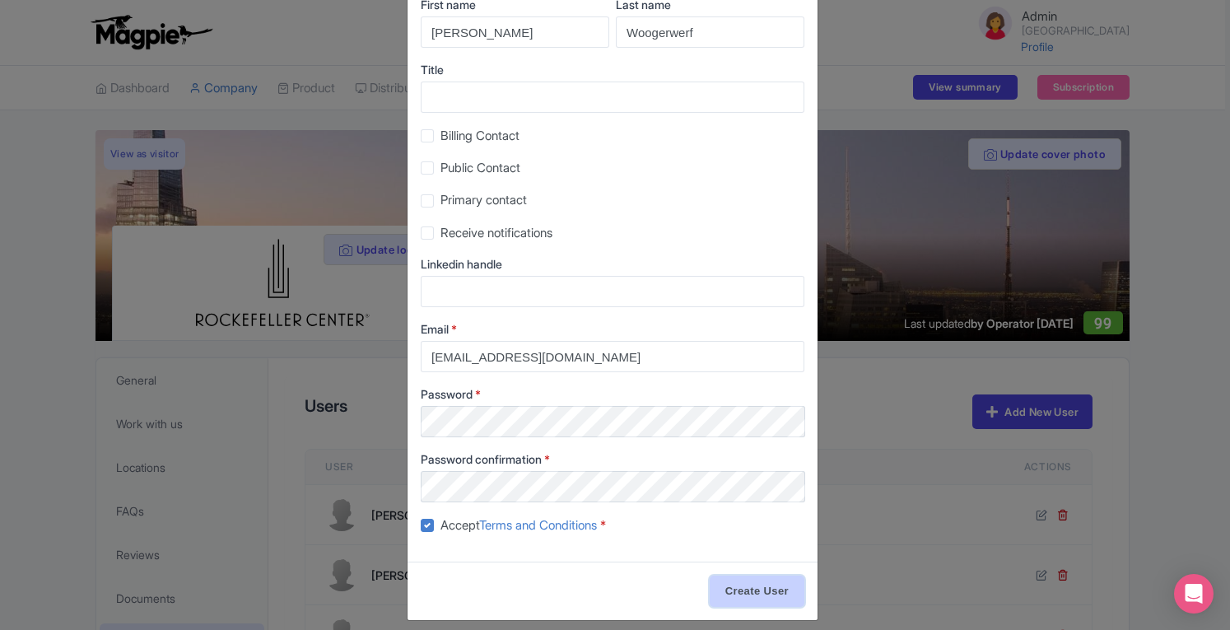
click at [777, 592] on input "Create User" at bounding box center [757, 590] width 95 height 31
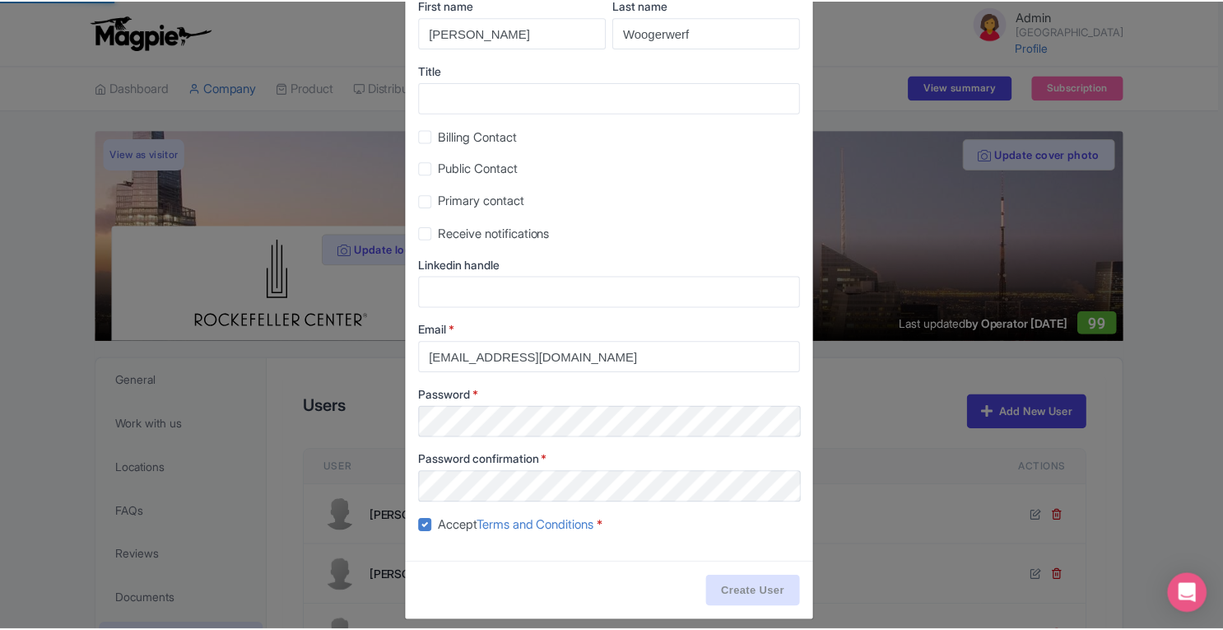
scroll to position [298, 0]
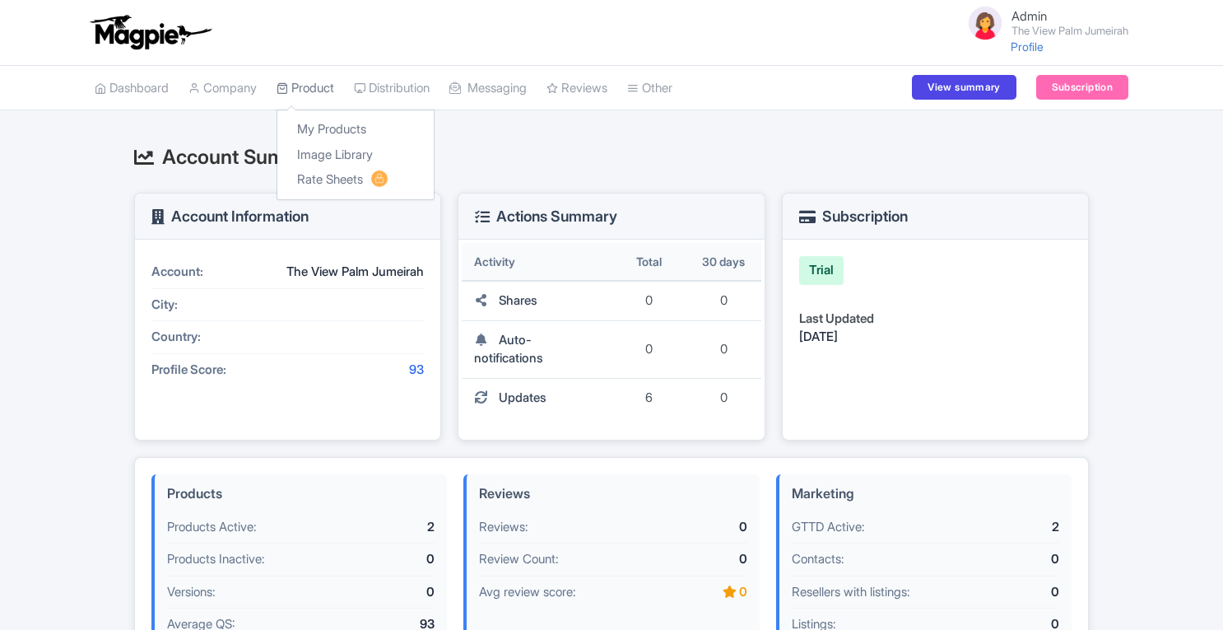
click at [333, 86] on link "Product" at bounding box center [306, 88] width 58 height 45
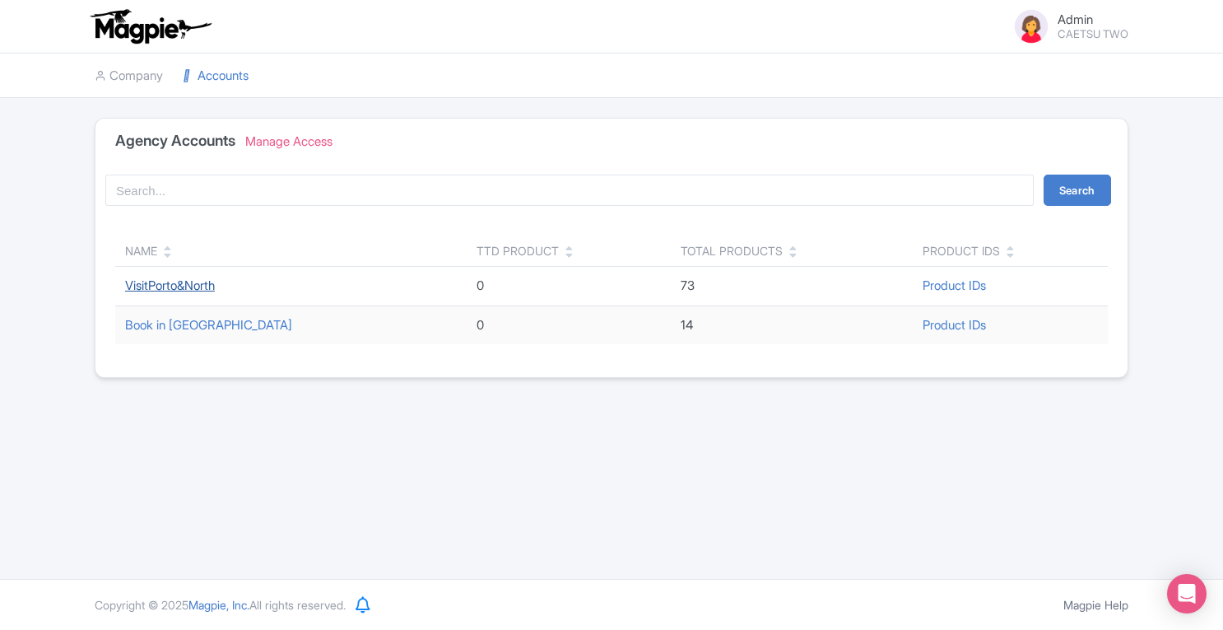
click at [193, 279] on link "VisitPorto&North" at bounding box center [170, 285] width 90 height 16
click at [176, 324] on link "Book in [GEOGRAPHIC_DATA]" at bounding box center [208, 325] width 167 height 16
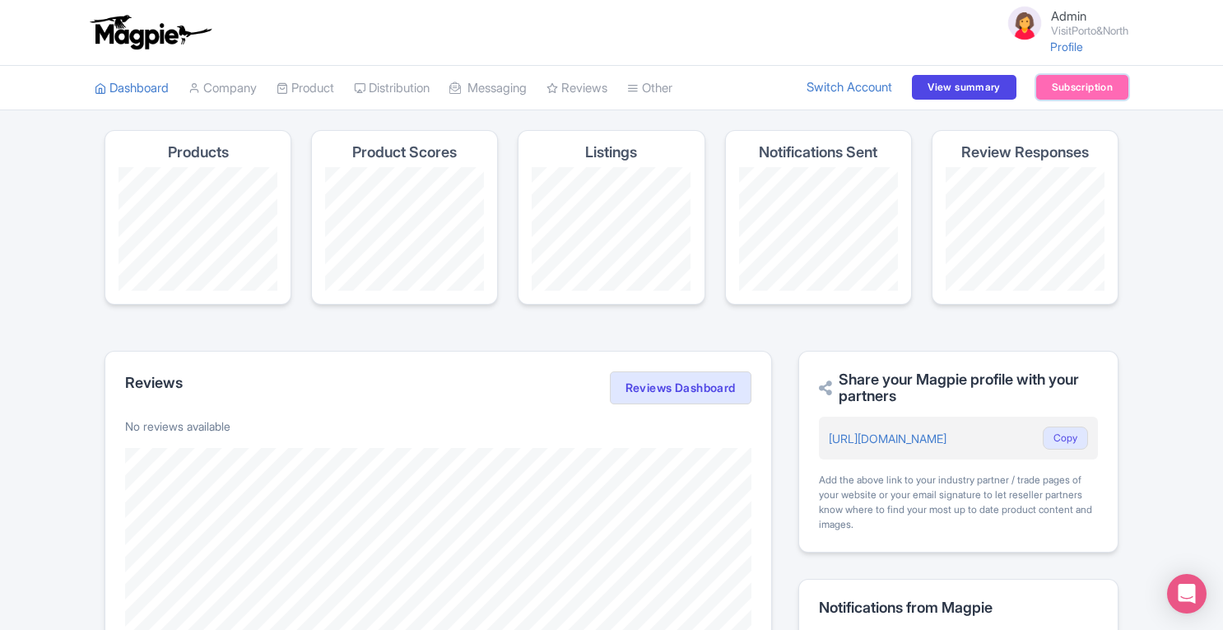
click at [1060, 86] on link "Subscription" at bounding box center [1082, 87] width 92 height 25
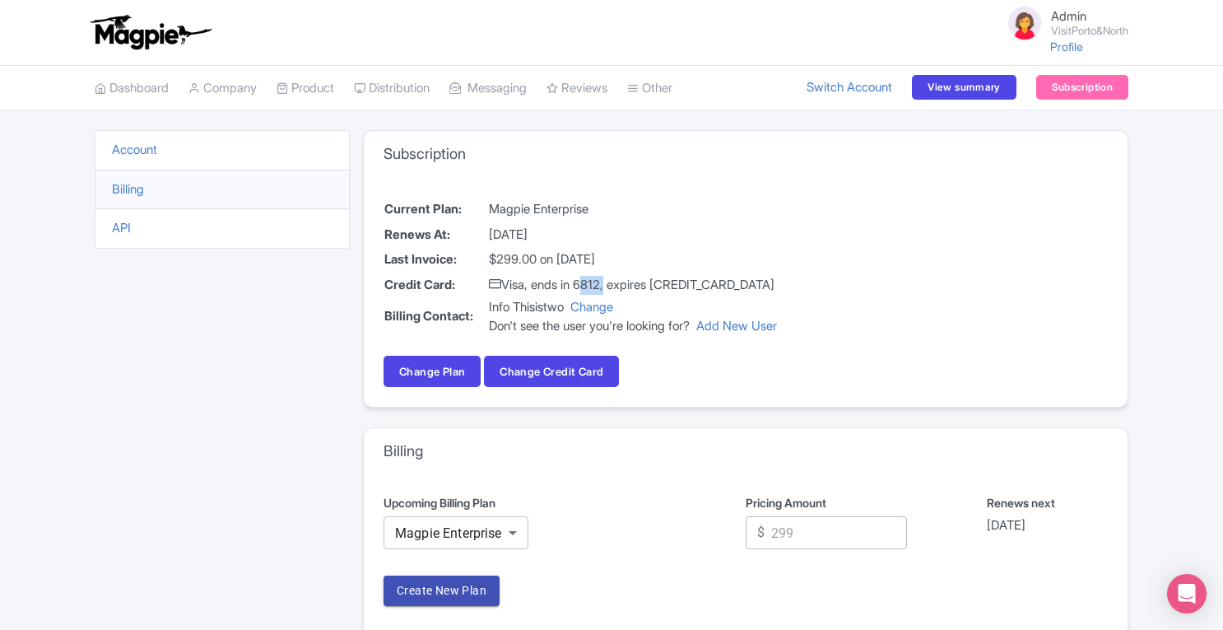
drag, startPoint x: 584, startPoint y: 283, endPoint x: 608, endPoint y: 283, distance: 23.1
click at [608, 283] on td "Visa, ends in 6812, expires [CREDIT_CARD_DATA]" at bounding box center [633, 285] width 290 height 26
copy td "6812"
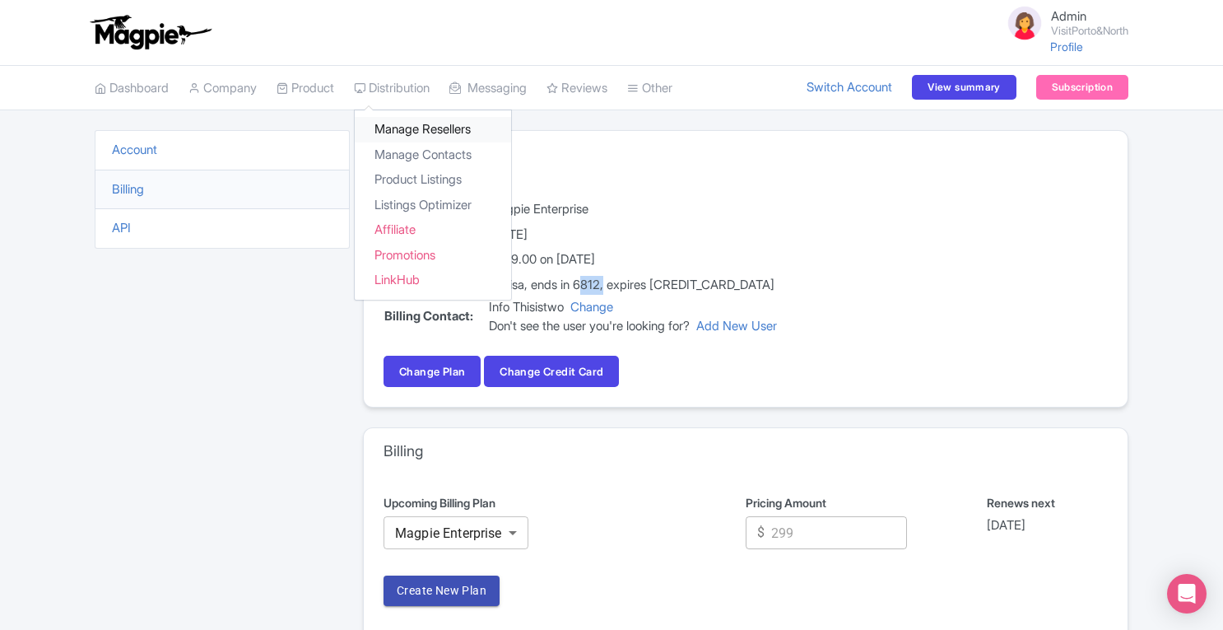
click at [403, 124] on link "Manage Resellers" at bounding box center [433, 130] width 156 height 26
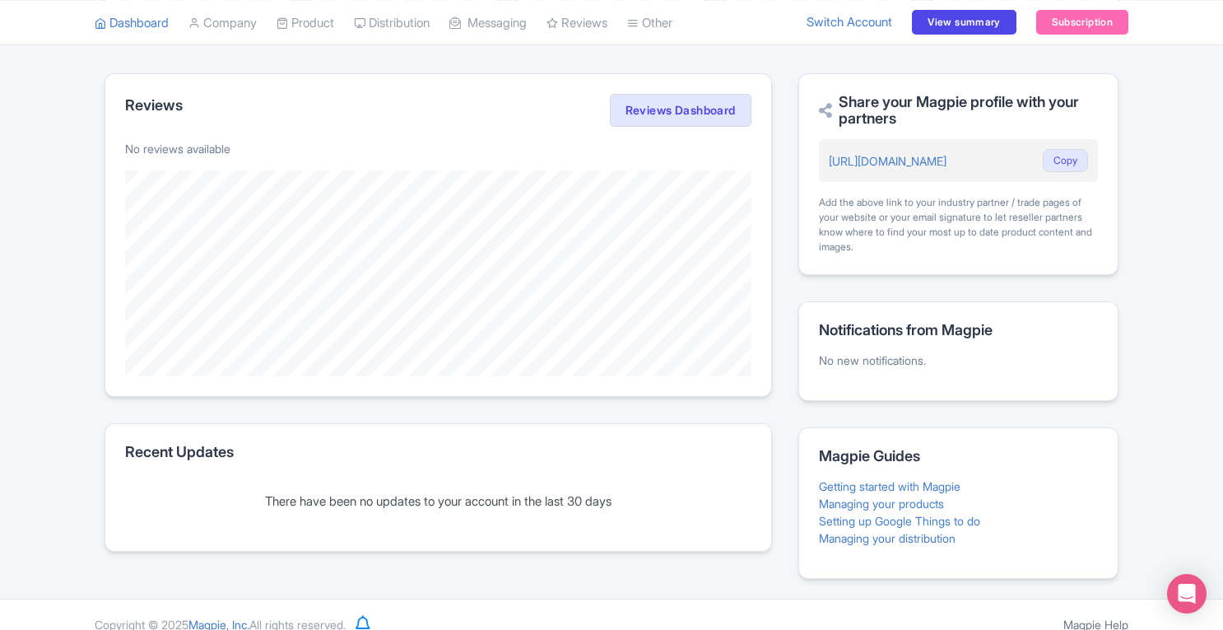
scroll to position [15, 0]
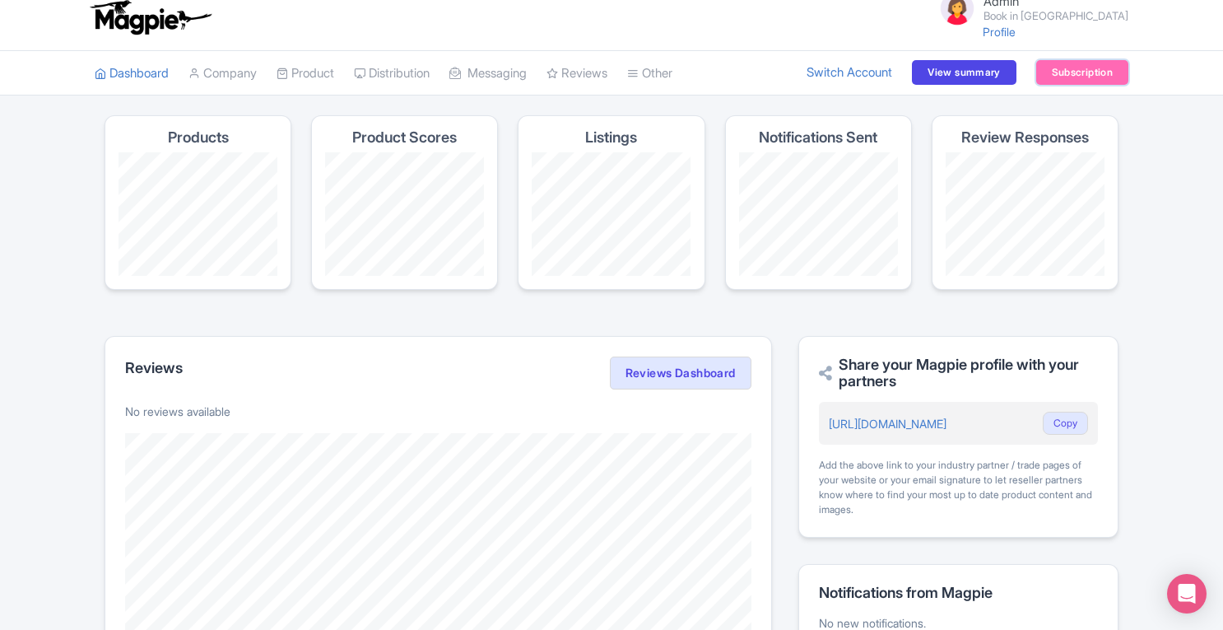
click at [1057, 77] on link "Subscription" at bounding box center [1082, 72] width 92 height 25
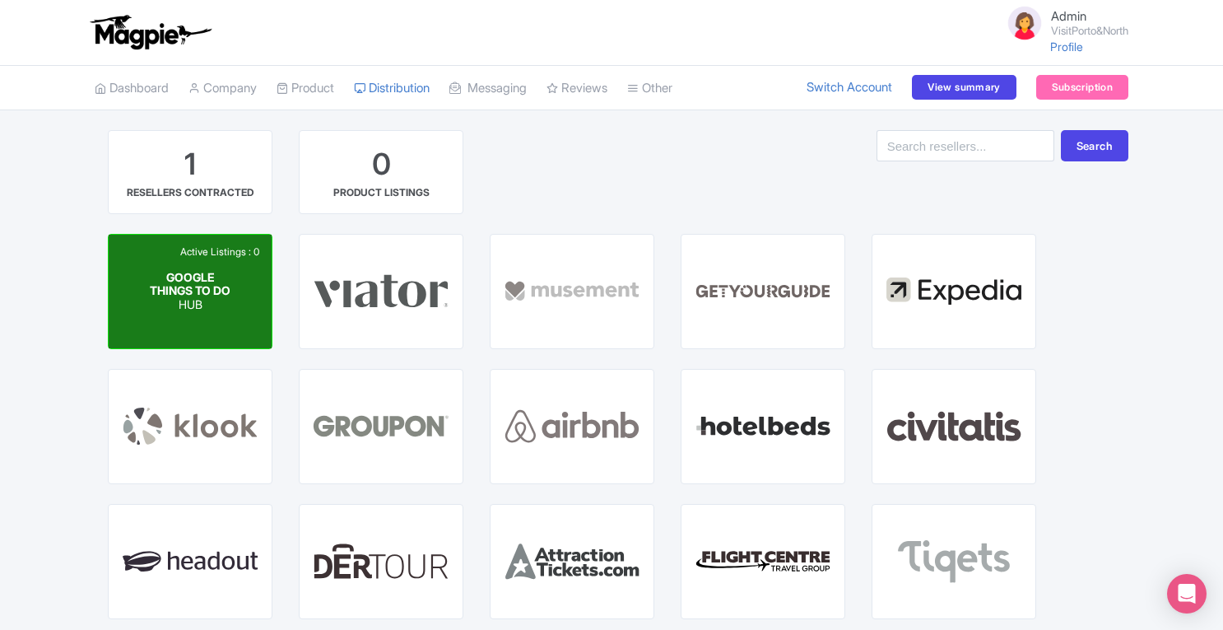
click at [205, 312] on p "HUB" at bounding box center [190, 305] width 81 height 14
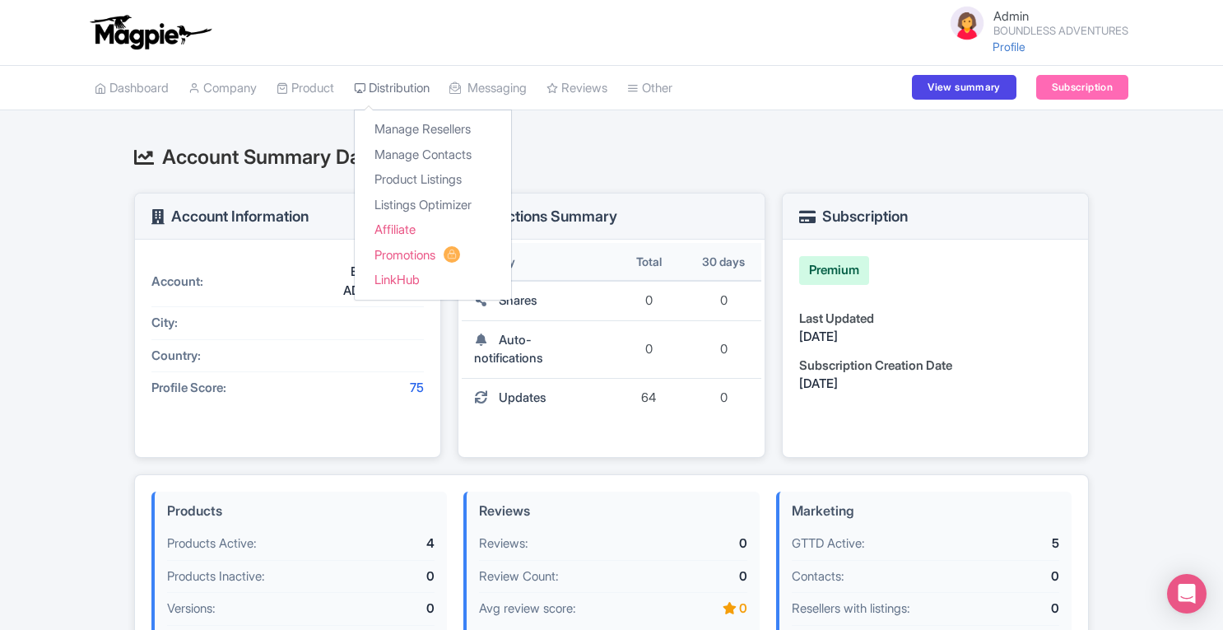
click at [389, 84] on link "Distribution" at bounding box center [392, 88] width 76 height 45
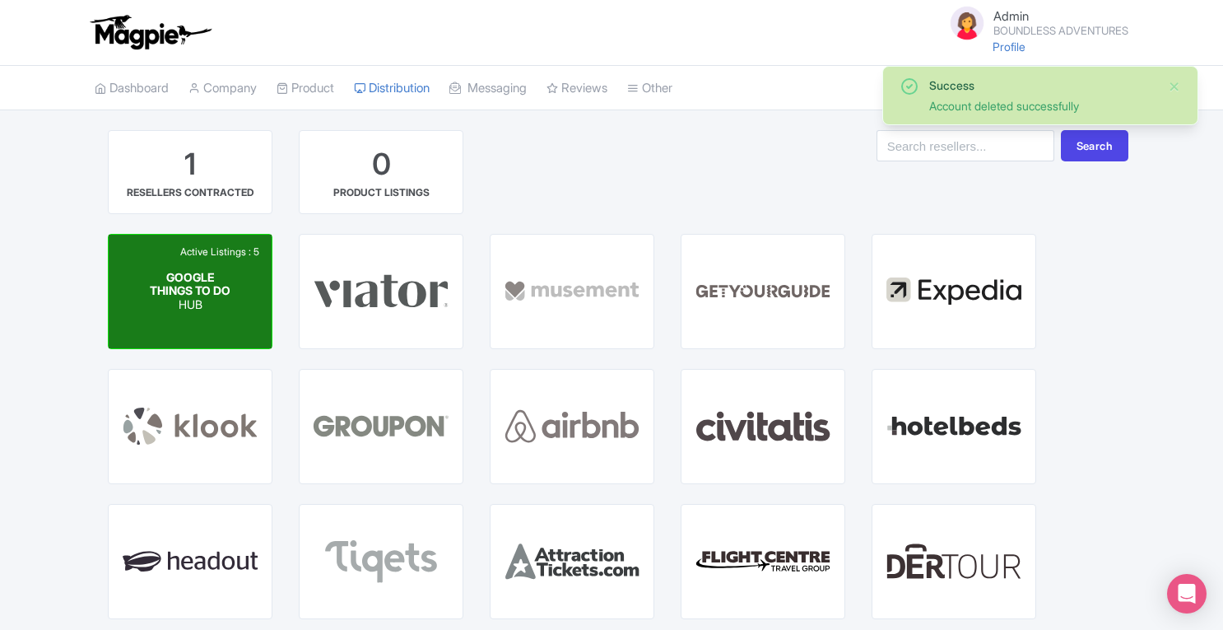
click at [201, 276] on span "GOOGLE THINGS TO DO" at bounding box center [190, 283] width 81 height 28
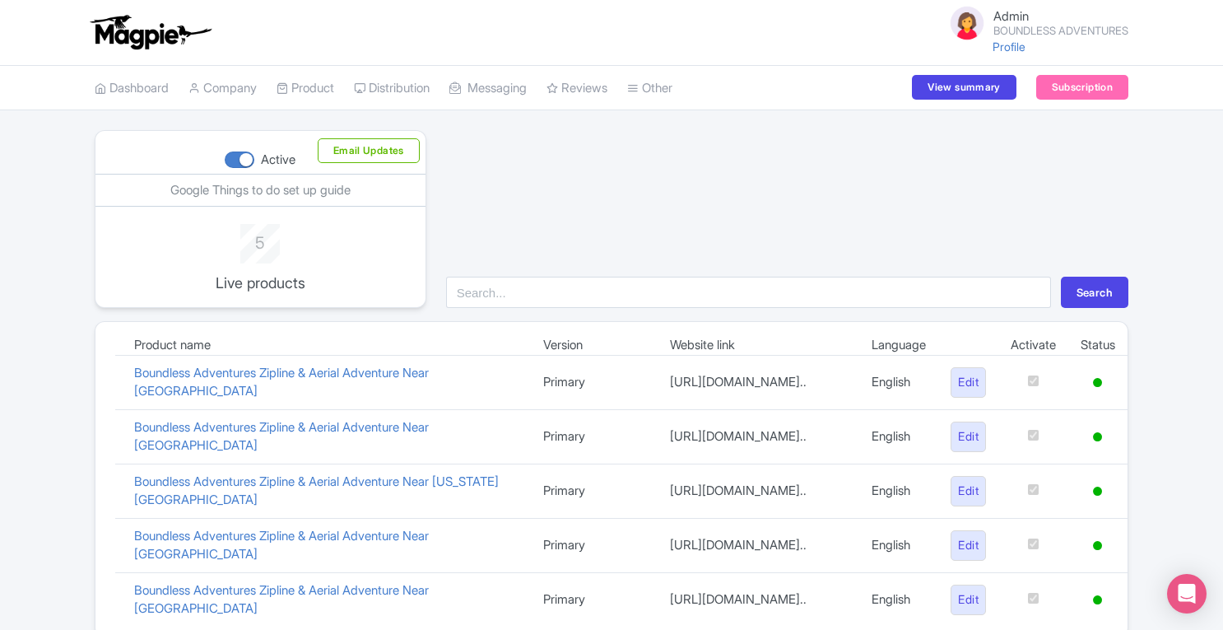
click at [242, 161] on div at bounding box center [240, 159] width 30 height 16
click at [235, 161] on input "Active" at bounding box center [230, 160] width 11 height 11
checkbox input "false"
